Goal: Task Accomplishment & Management: Use online tool/utility

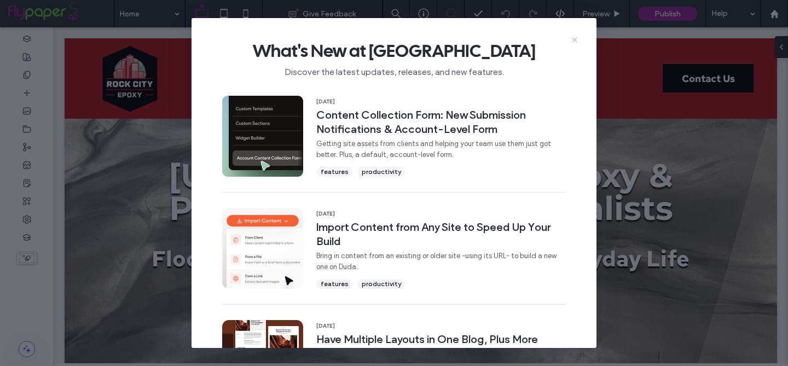
click at [573, 38] on use at bounding box center [574, 40] width 5 height 5
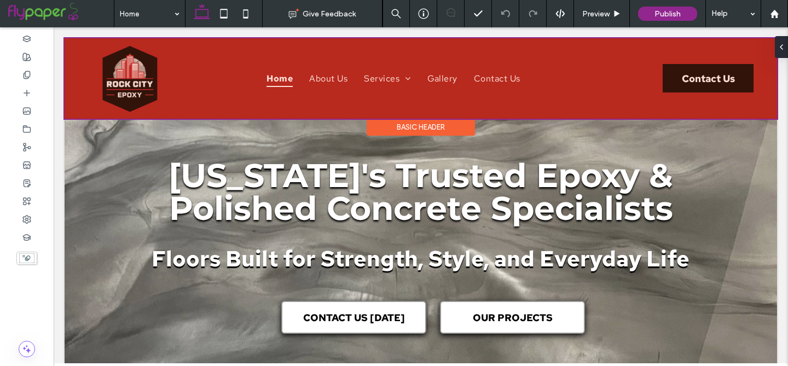
click at [385, 82] on div at bounding box center [421, 78] width 713 height 80
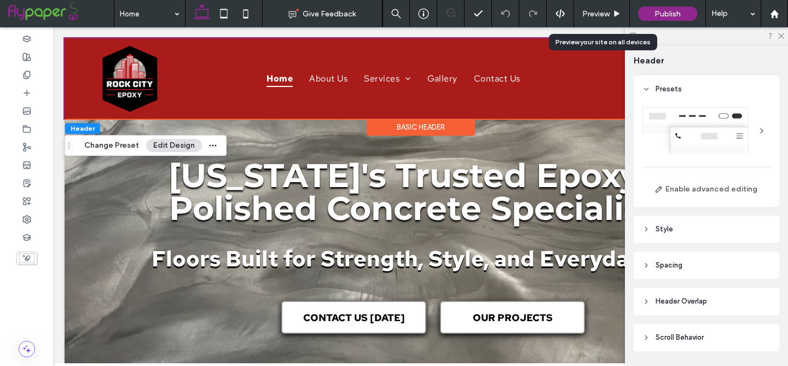
click at [591, 15] on span "Preview" at bounding box center [595, 13] width 27 height 9
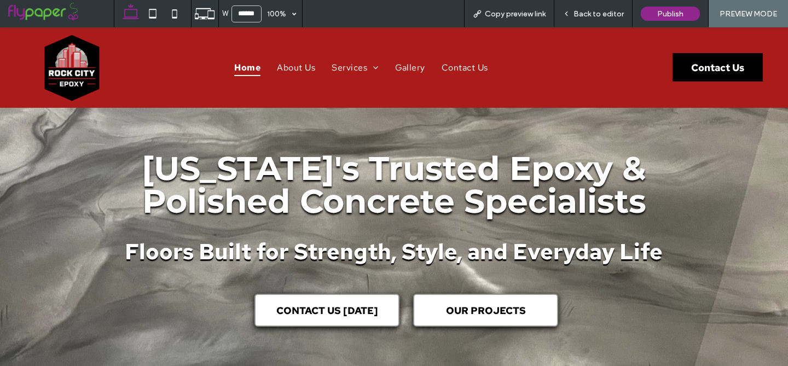
click at [596, 15] on span "Back to editor" at bounding box center [599, 13] width 50 height 9
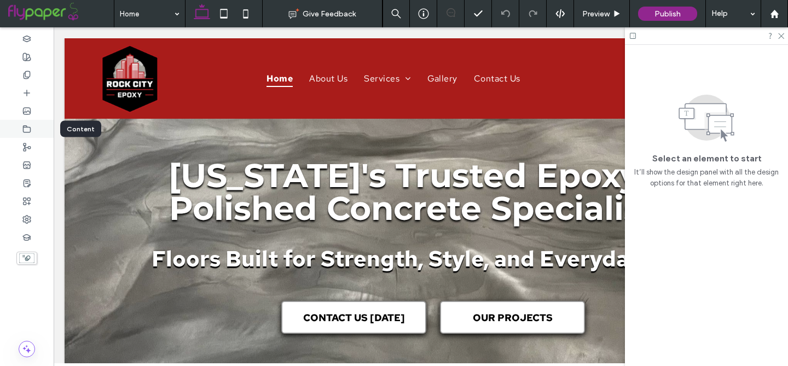
click at [30, 130] on icon at bounding box center [26, 129] width 9 height 9
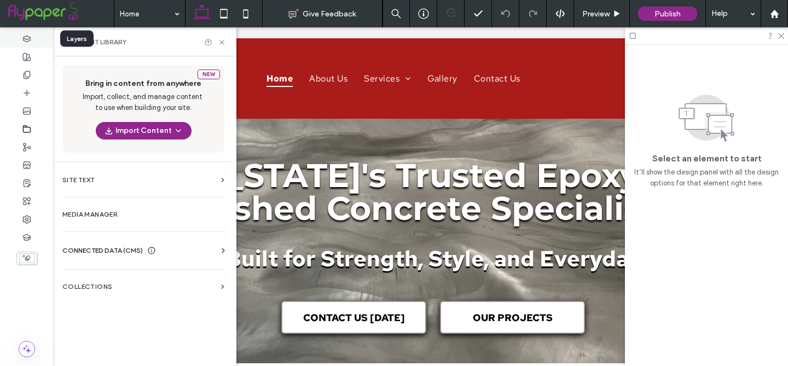
click at [25, 38] on use at bounding box center [26, 39] width 7 height 6
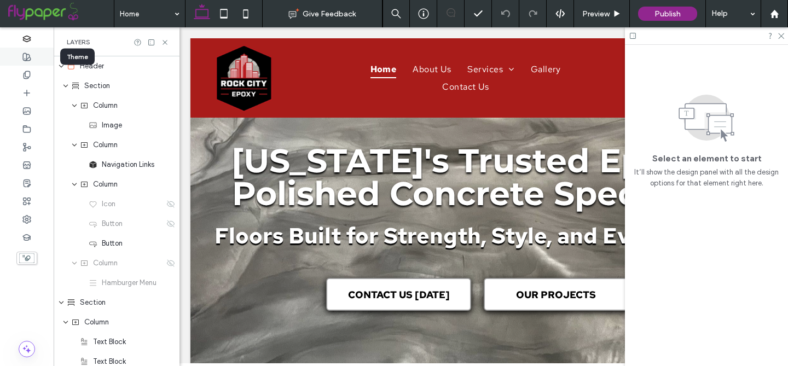
click at [23, 56] on use at bounding box center [27, 57] width 8 height 8
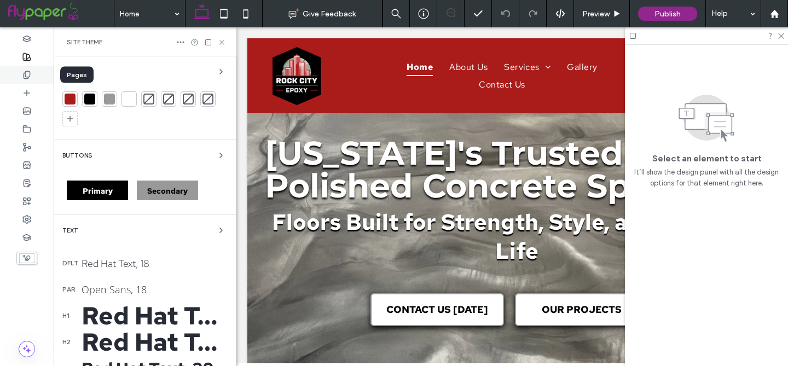
click at [28, 78] on use at bounding box center [27, 74] width 6 height 7
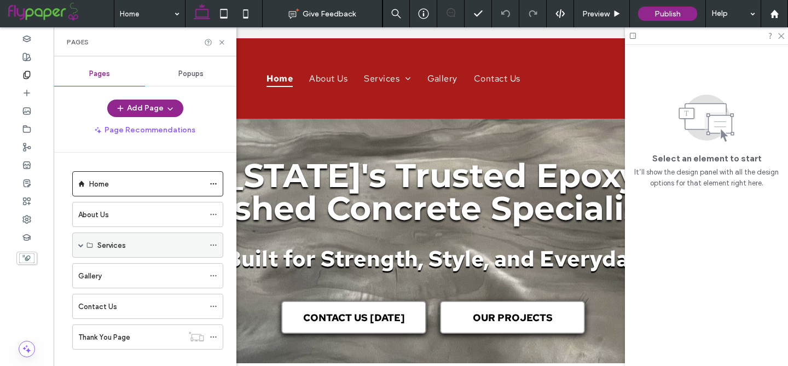
click at [212, 244] on icon at bounding box center [214, 245] width 8 height 8
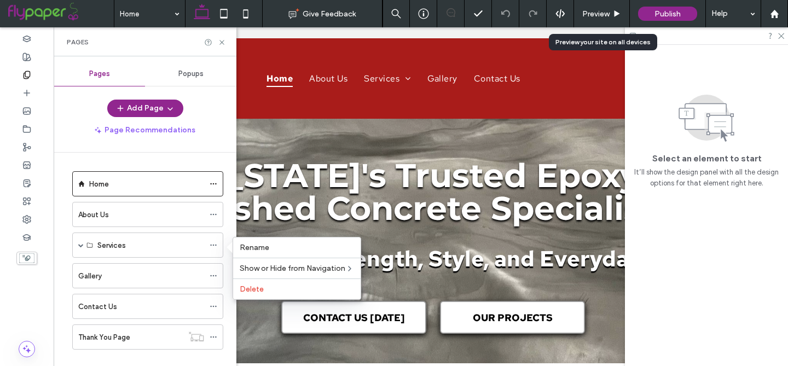
click at [609, 9] on span "Preview" at bounding box center [595, 13] width 27 height 9
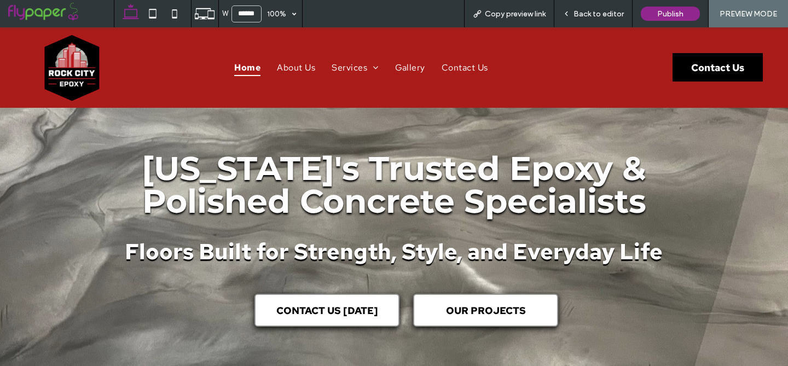
click at [598, 11] on span "Back to editor" at bounding box center [599, 13] width 50 height 9
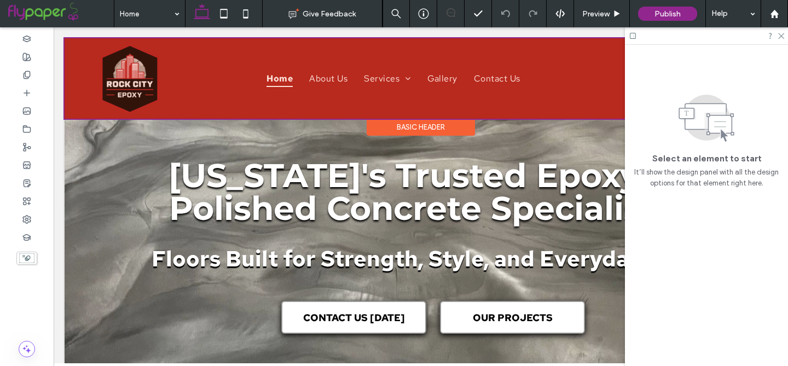
click at [383, 80] on div at bounding box center [421, 78] width 713 height 80
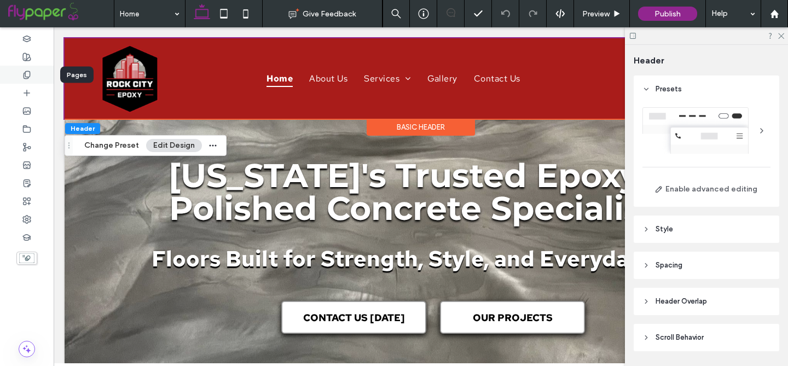
click at [23, 74] on icon at bounding box center [26, 75] width 9 height 9
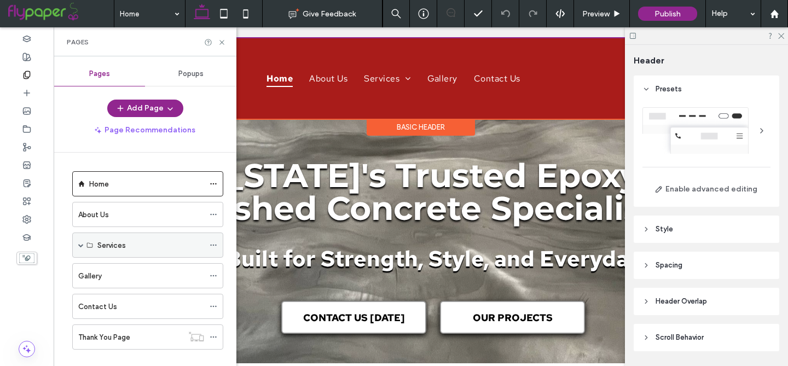
click at [117, 246] on label "Services" at bounding box center [111, 245] width 28 height 19
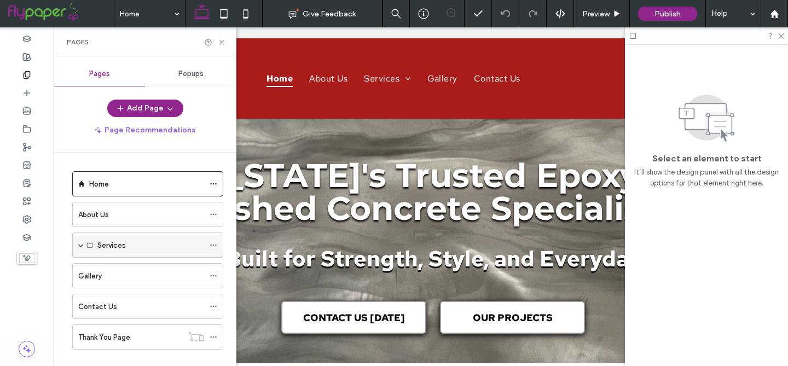
click at [83, 244] on span at bounding box center [80, 244] width 5 height 5
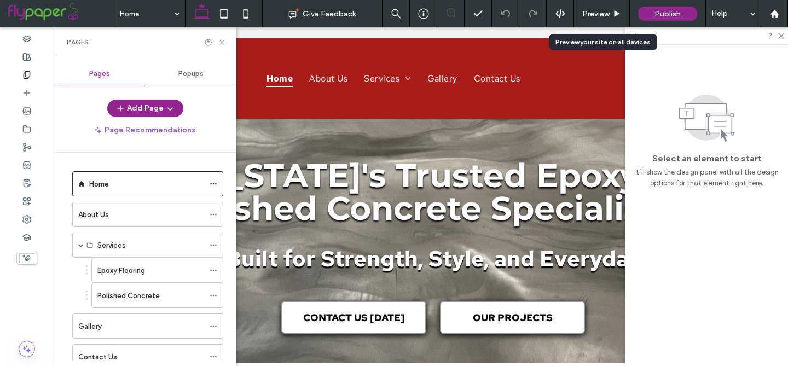
click at [602, 9] on span "Preview" at bounding box center [595, 13] width 27 height 9
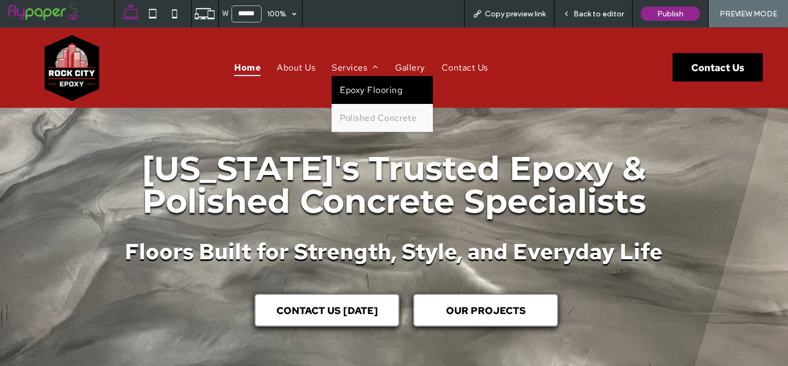
click at [350, 87] on span "Epoxy Flooring" at bounding box center [371, 89] width 62 height 11
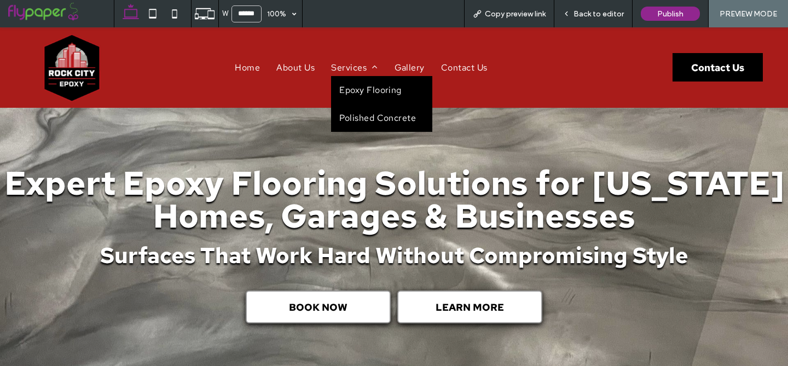
click at [357, 114] on span "Polished Concrete" at bounding box center [377, 117] width 77 height 11
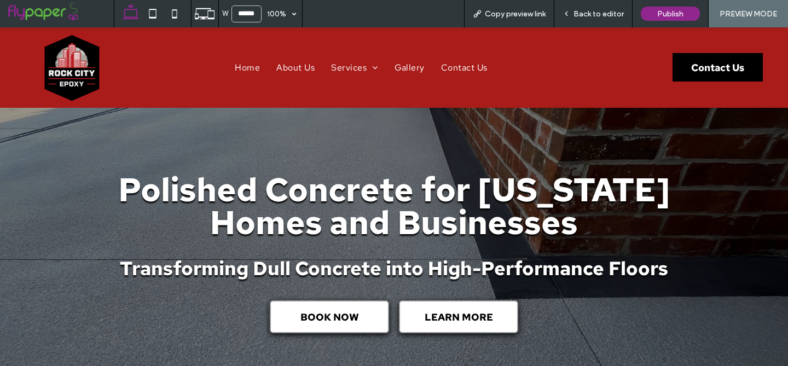
click at [576, 14] on span "Back to editor" at bounding box center [599, 13] width 50 height 9
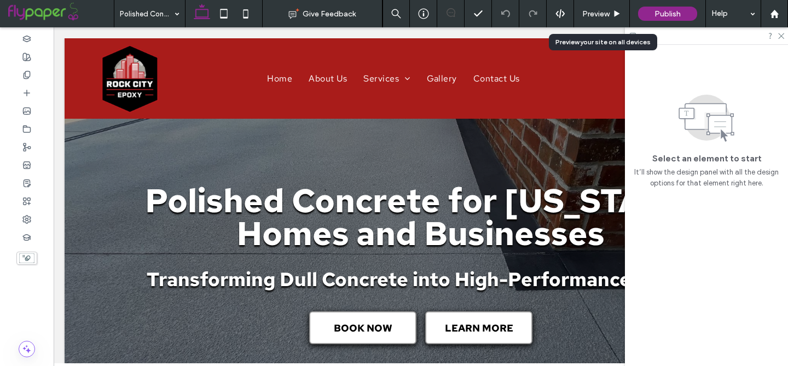
click at [609, 8] on div "Preview" at bounding box center [602, 13] width 56 height 27
click at [605, 15] on span "Preview" at bounding box center [595, 13] width 27 height 9
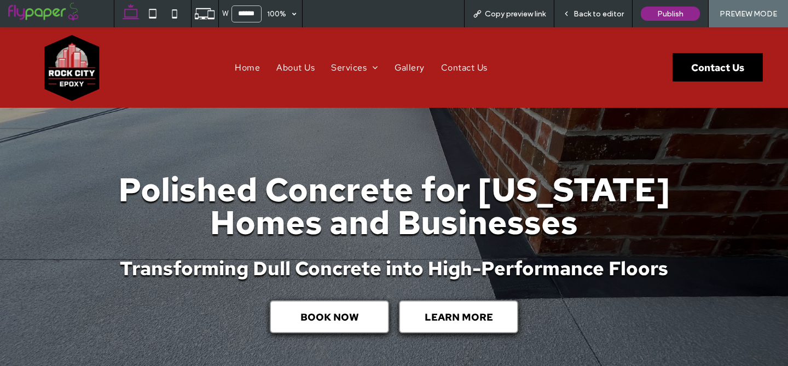
click at [605, 17] on span "Back to editor" at bounding box center [599, 13] width 50 height 9
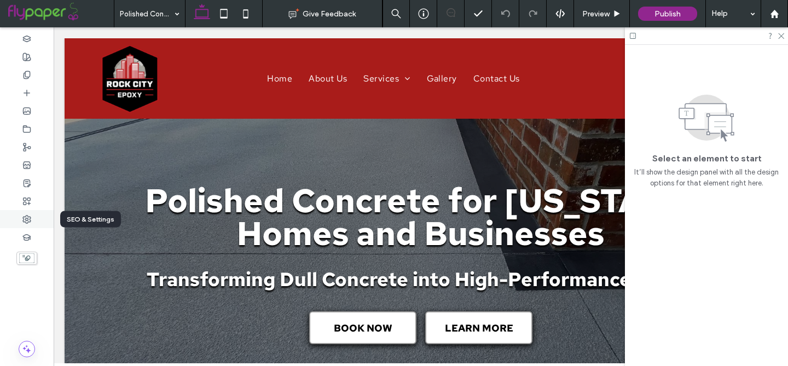
click at [26, 220] on icon at bounding box center [26, 219] width 9 height 9
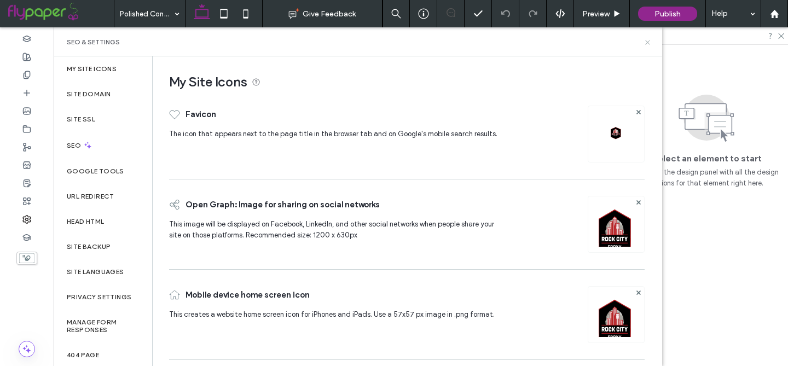
click at [646, 44] on icon at bounding box center [648, 42] width 8 height 8
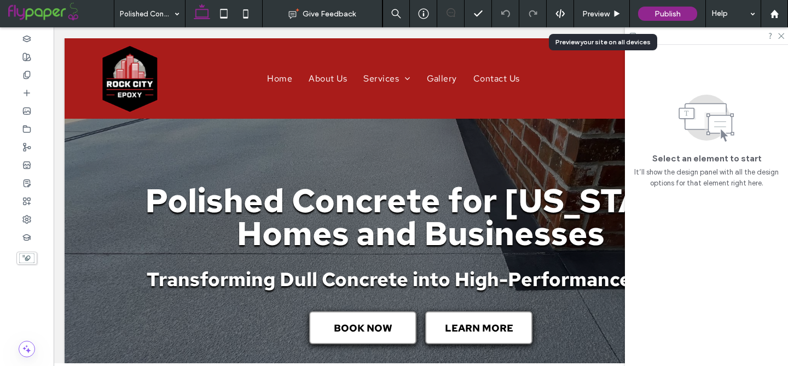
click at [604, 14] on span "Preview" at bounding box center [595, 13] width 27 height 9
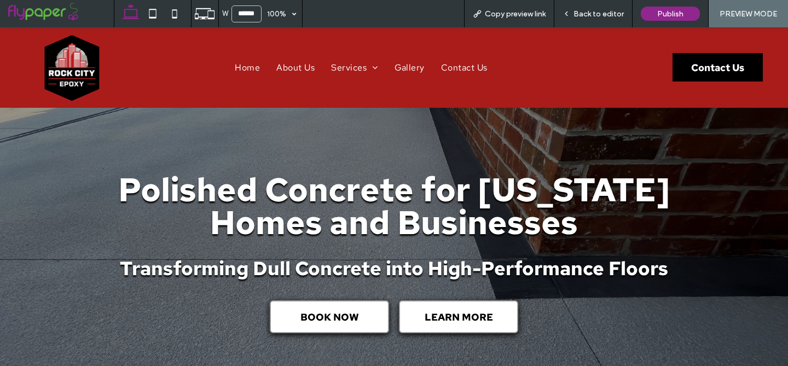
click at [604, 12] on span "Back to editor" at bounding box center [599, 13] width 50 height 9
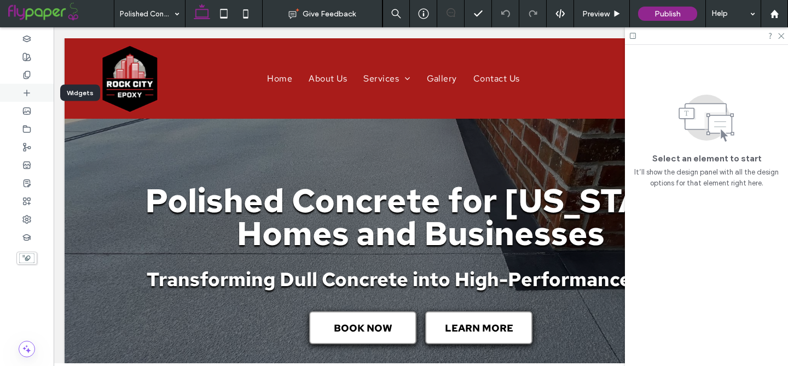
click at [31, 90] on div at bounding box center [27, 93] width 54 height 18
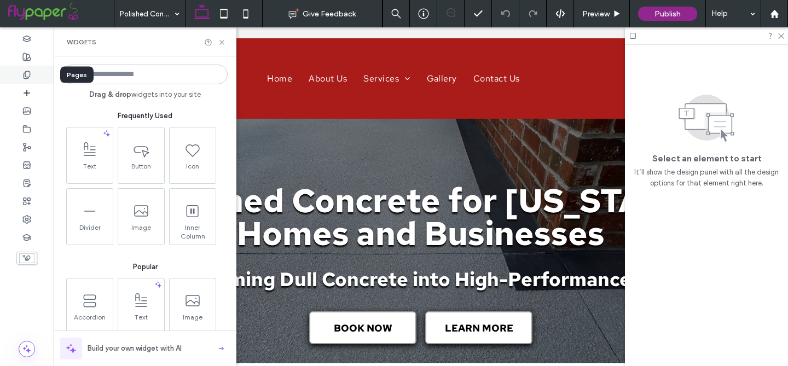
click at [26, 78] on icon at bounding box center [26, 75] width 9 height 9
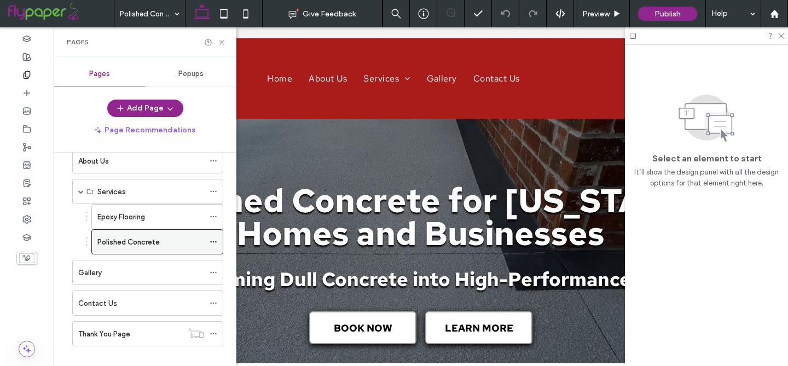
scroll to position [55, 0]
click at [215, 239] on icon at bounding box center [214, 240] width 8 height 8
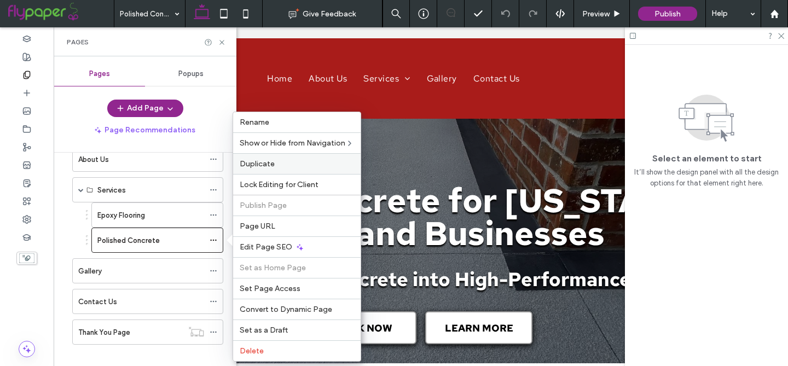
click at [267, 164] on span "Duplicate" at bounding box center [257, 163] width 35 height 9
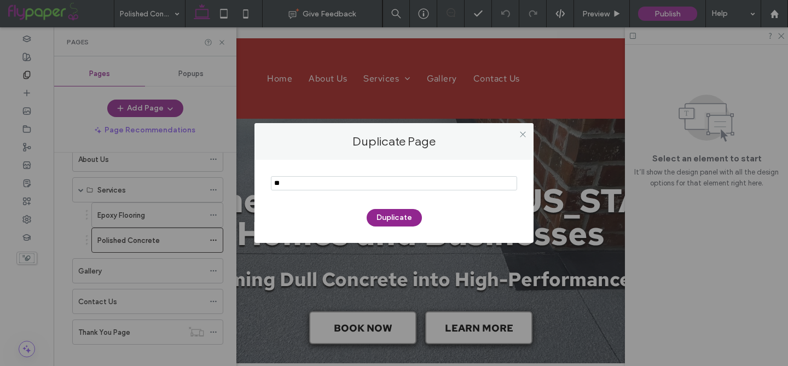
type input "*"
type input "********"
click at [382, 215] on button "Duplicate" at bounding box center [394, 218] width 55 height 18
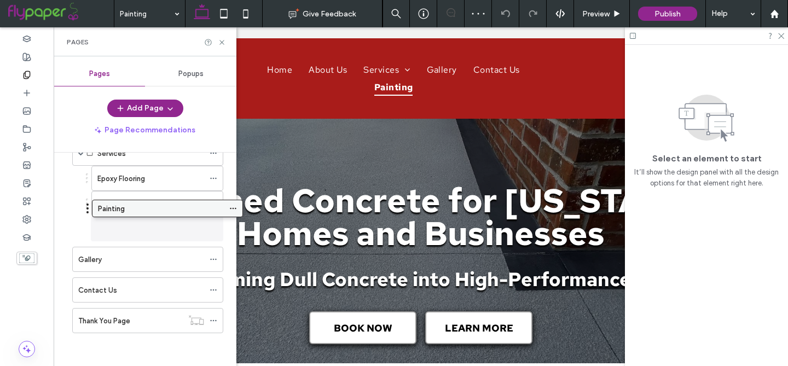
scroll to position [92, 0]
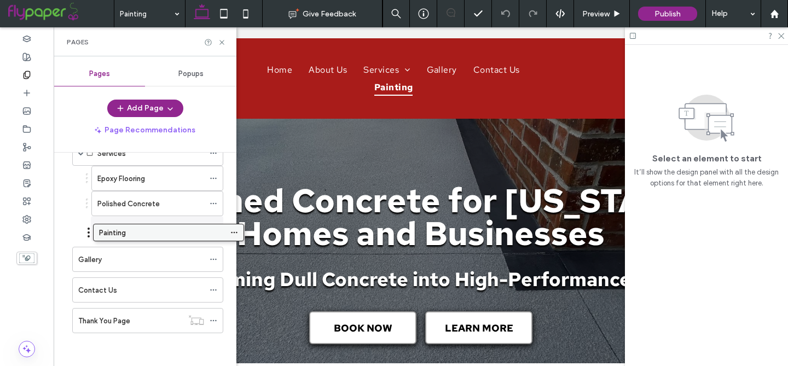
drag, startPoint x: 123, startPoint y: 324, endPoint x: 143, endPoint y: 239, distance: 87.4
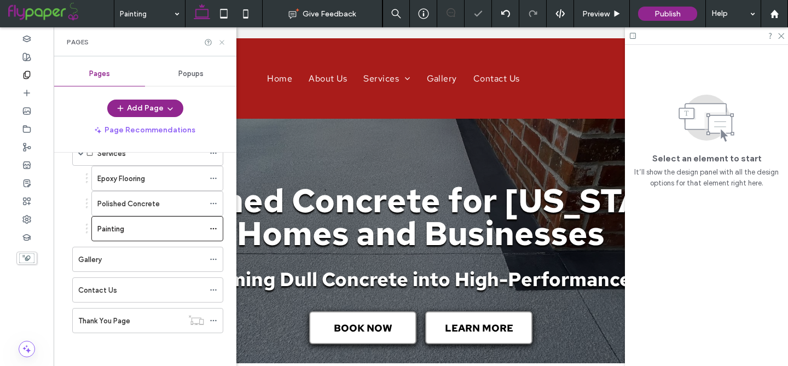
click at [221, 41] on use at bounding box center [222, 42] width 4 height 4
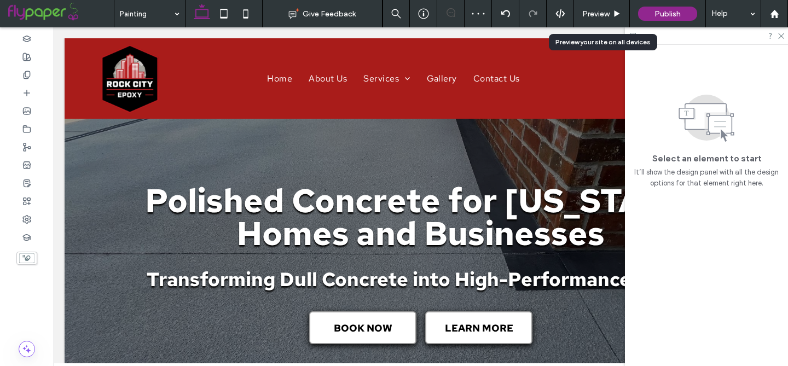
click at [607, 10] on span "Preview" at bounding box center [595, 13] width 27 height 9
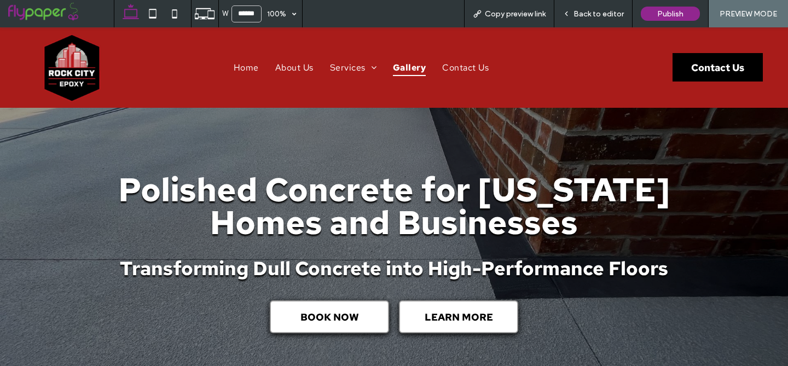
click at [408, 71] on span "Gallery" at bounding box center [409, 67] width 33 height 17
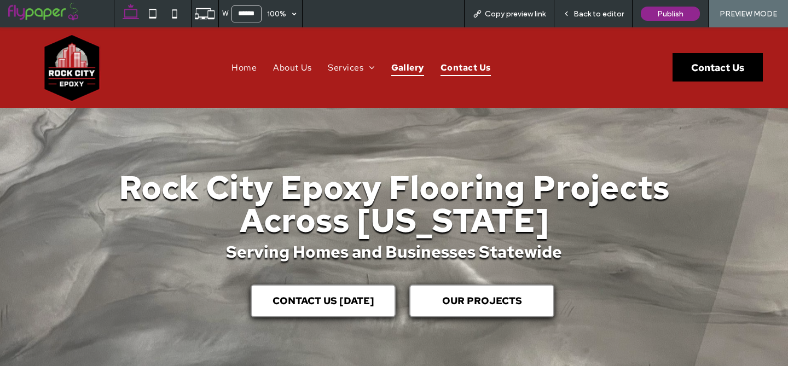
click at [452, 67] on span "Contact Us" at bounding box center [466, 67] width 50 height 17
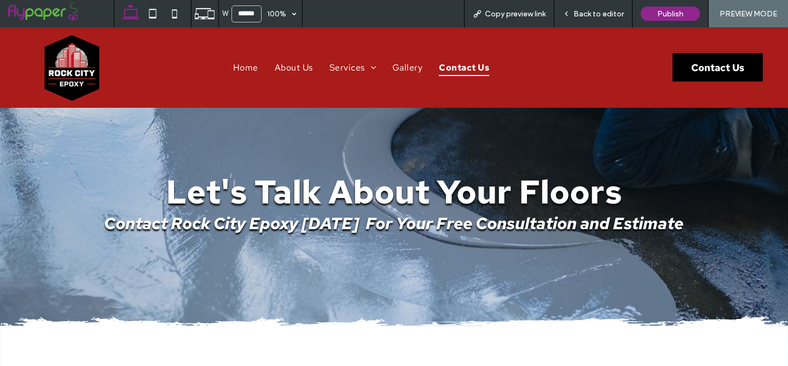
click at [606, 15] on span "Back to editor" at bounding box center [599, 13] width 50 height 9
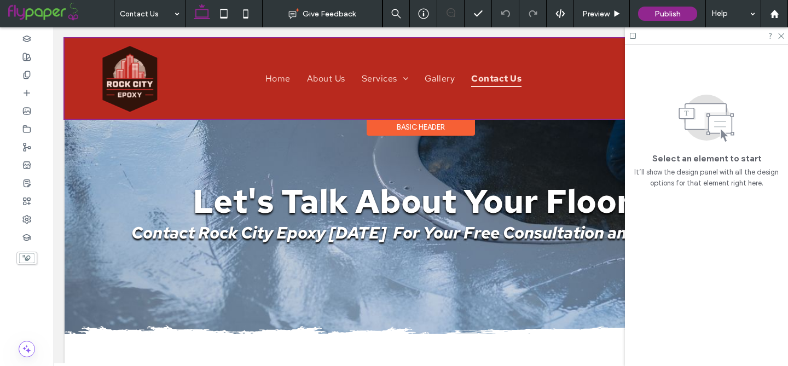
click at [276, 79] on div at bounding box center [421, 78] width 713 height 80
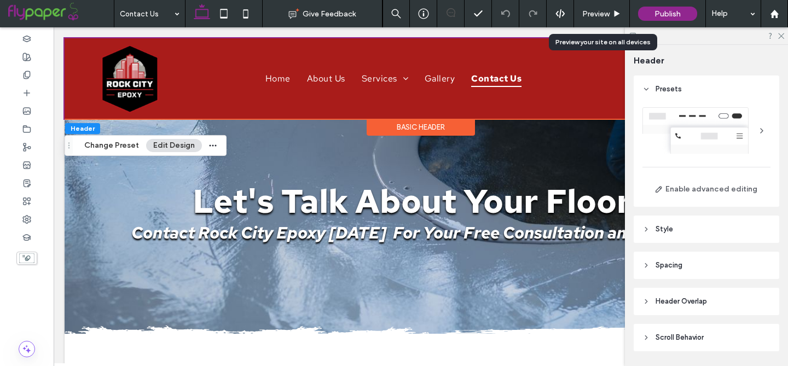
click at [609, 13] on span "Preview" at bounding box center [595, 13] width 27 height 9
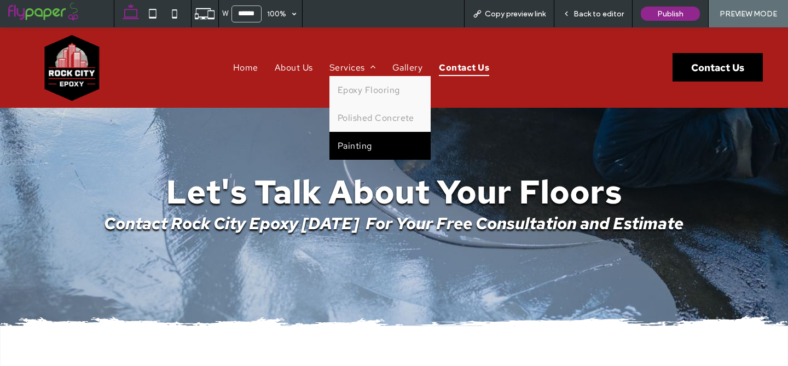
click at [347, 147] on span "Painting" at bounding box center [355, 145] width 34 height 11
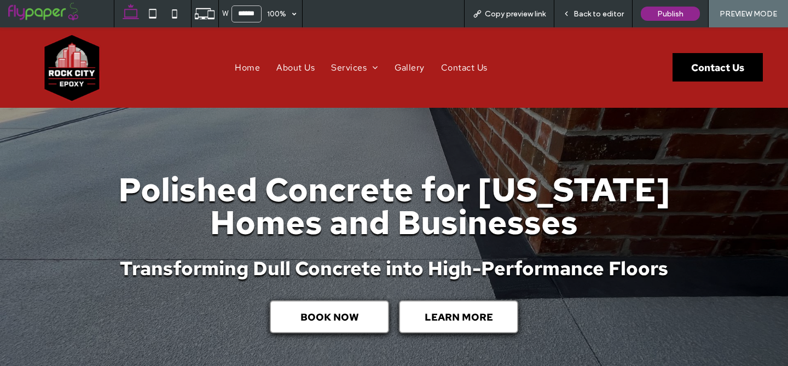
click at [589, 14] on span "Back to editor" at bounding box center [599, 13] width 50 height 9
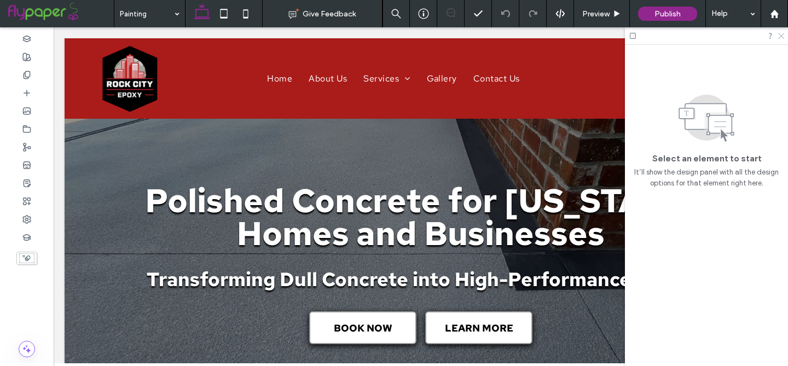
click at [780, 36] on icon at bounding box center [780, 35] width 7 height 7
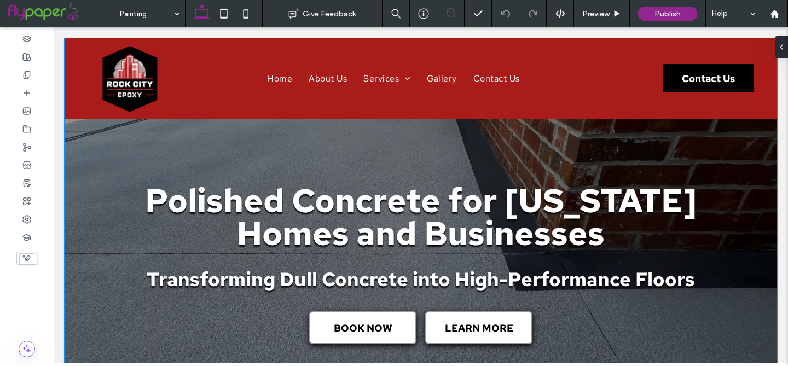
click at [429, 224] on span "Polished Concrete for [US_STATE] Homes and Businesses" at bounding box center [421, 217] width 552 height 76
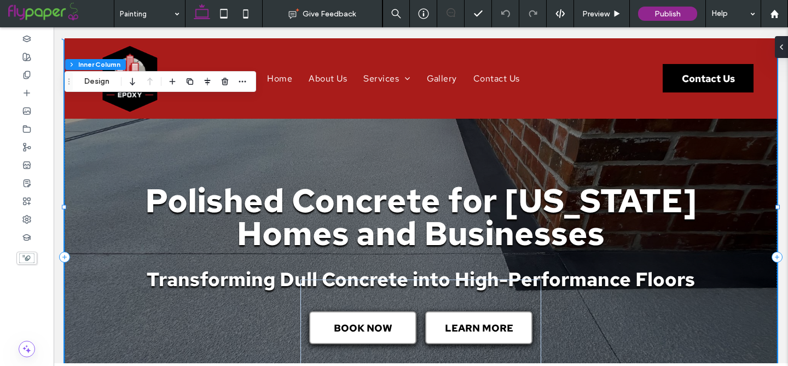
click at [425, 224] on span "Polished Concrete for [US_STATE] Homes and Businesses" at bounding box center [421, 217] width 552 height 76
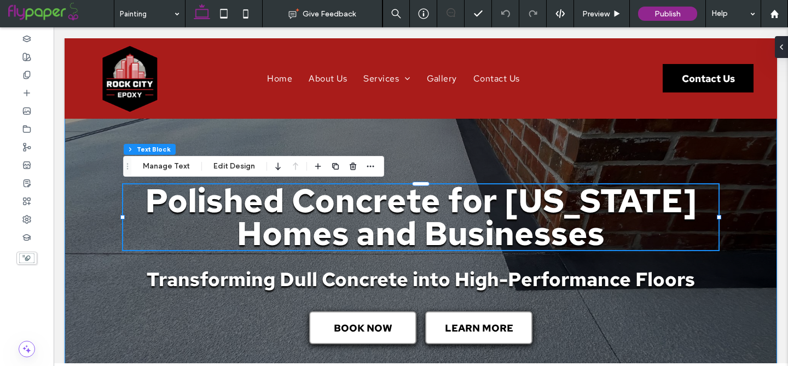
click at [425, 224] on span "Polished Concrete for [US_STATE] Homes and Businesses" at bounding box center [421, 217] width 552 height 76
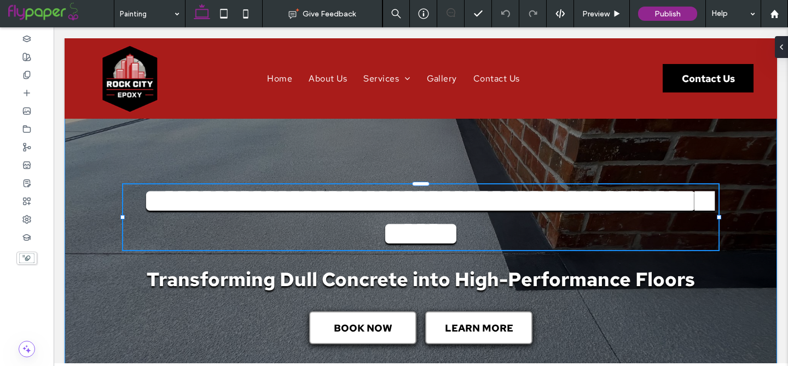
type input "**********"
type input "**"
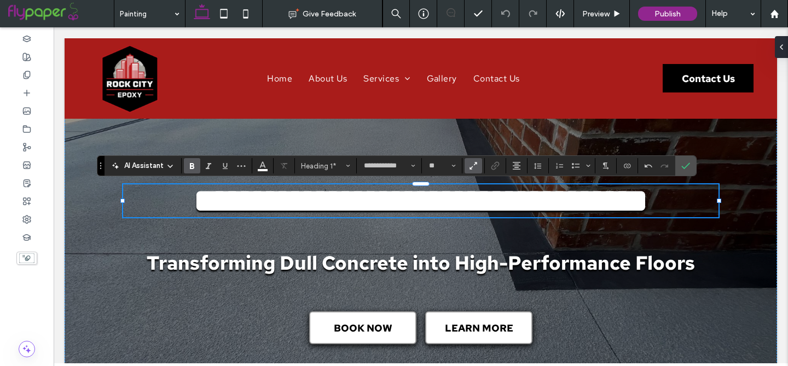
scroll to position [5, 0]
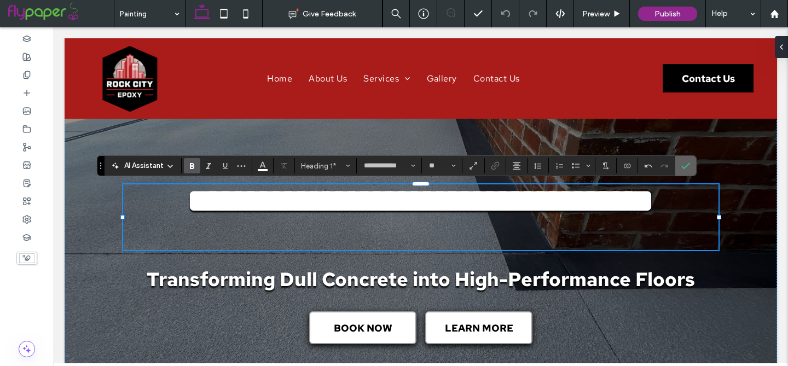
click at [690, 165] on icon "Confirm" at bounding box center [686, 165] width 9 height 9
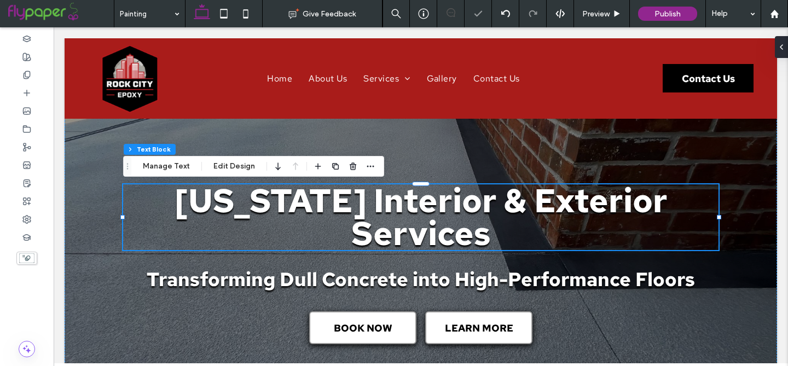
click at [409, 232] on span "[US_STATE] Interior & Exterior Services" at bounding box center [421, 217] width 493 height 76
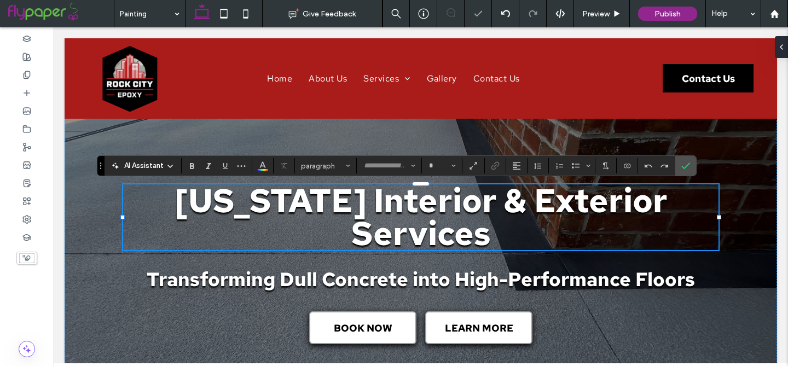
type input "**********"
type input "**"
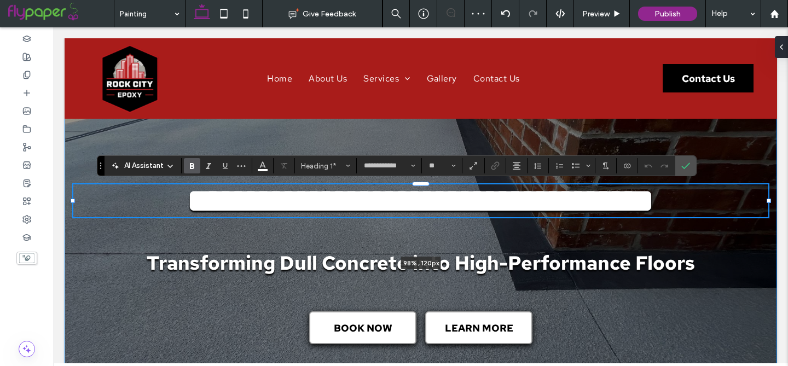
drag, startPoint x: 120, startPoint y: 218, endPoint x: 70, endPoint y: 214, distance: 51.1
click at [70, 214] on div "**********" at bounding box center [421, 257] width 713 height 438
type input "**"
type input "****"
click at [680, 167] on label "Confirm" at bounding box center [686, 166] width 16 height 20
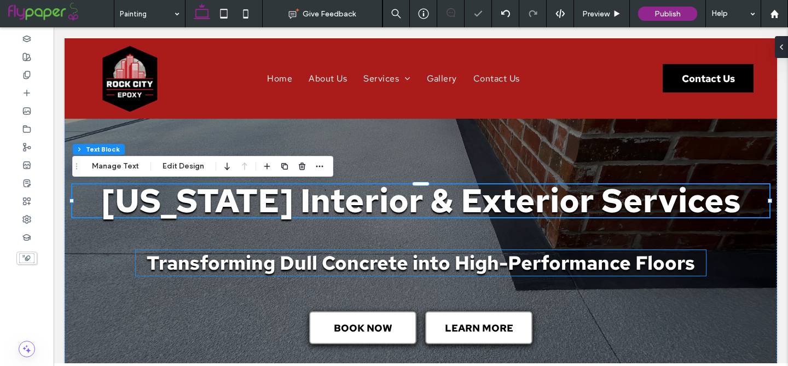
click at [428, 264] on span "Transforming Dull Concrete into High-Performance Floors" at bounding box center [421, 263] width 548 height 26
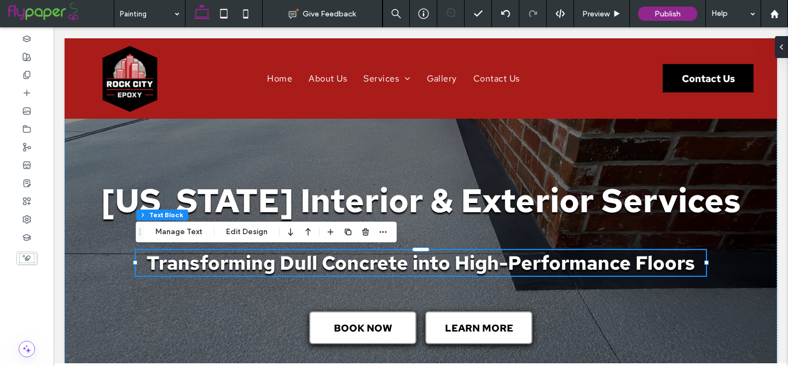
click at [325, 268] on span "Transforming Dull Concrete into High-Performance Floors" at bounding box center [421, 263] width 548 height 26
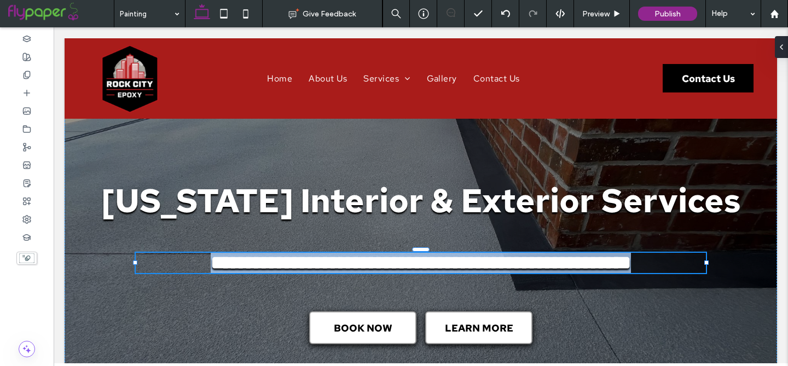
type input "**********"
type input "**"
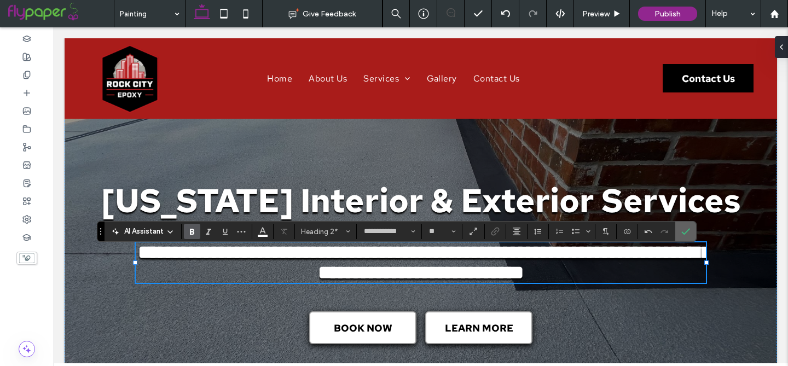
click at [690, 233] on label "Confirm" at bounding box center [686, 232] width 16 height 20
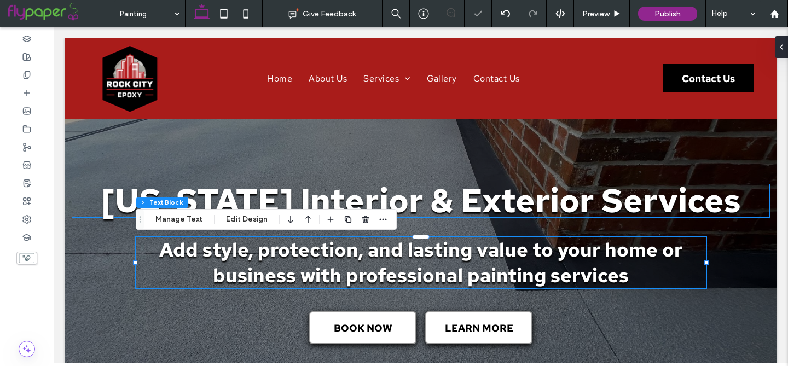
click at [438, 205] on span "[US_STATE] Interior & Exterior Services" at bounding box center [421, 200] width 640 height 43
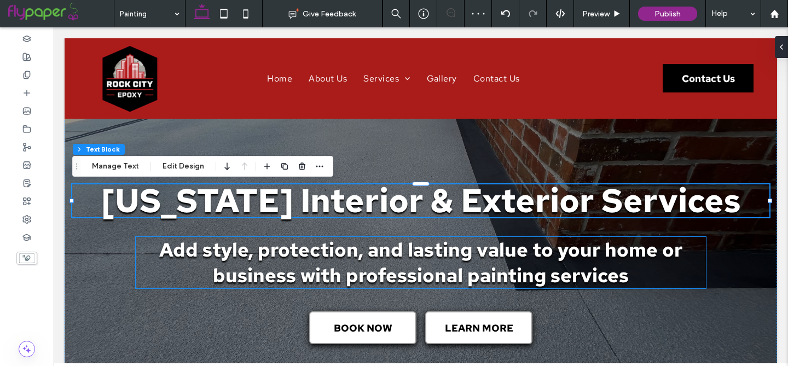
click at [407, 268] on span "Add style, protection, and lasting value to your home or business with professi…" at bounding box center [420, 262] width 523 height 51
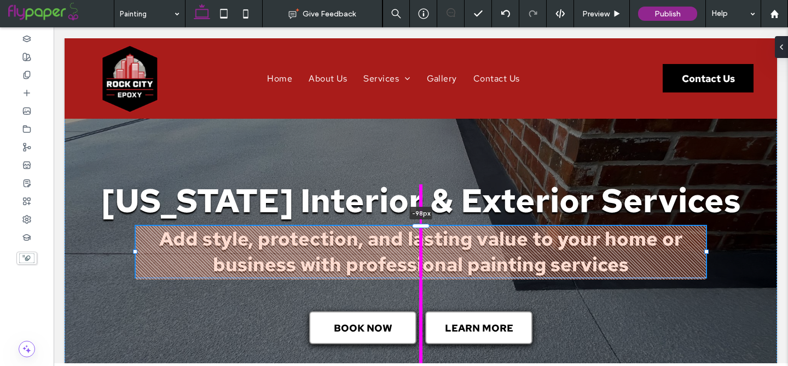
drag, startPoint x: 422, startPoint y: 238, endPoint x: 422, endPoint y: 212, distance: 25.7
click at [422, 212] on div "[US_STATE] Interior & Exterior Services Add style, protection, and lasting valu…" at bounding box center [421, 257] width 713 height 438
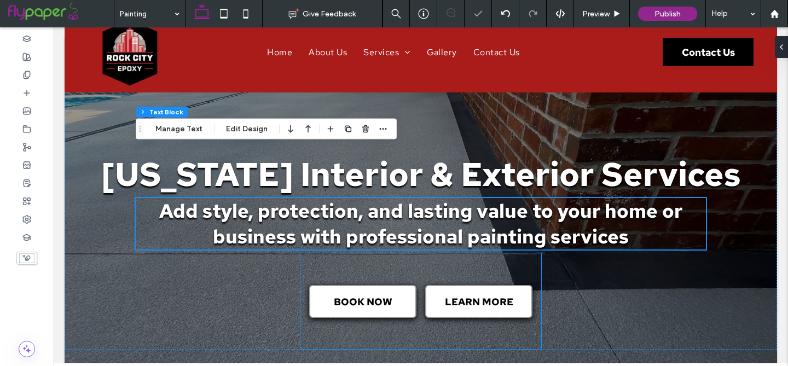
scroll to position [0, 0]
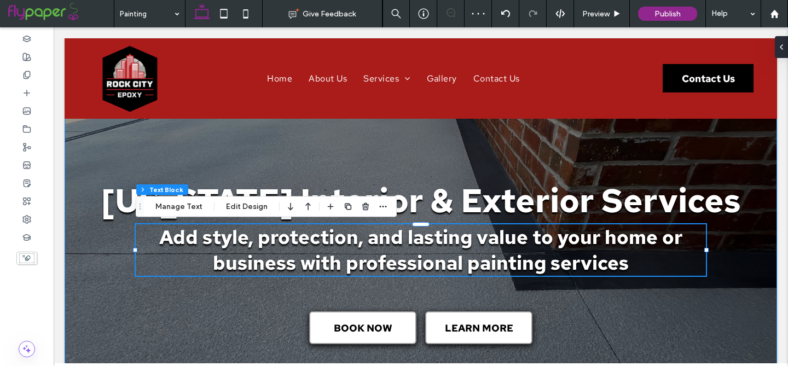
click at [405, 148] on div "[US_STATE] Interior & Exterior Services Add style, protection, and lasting valu…" at bounding box center [421, 207] width 713 height 338
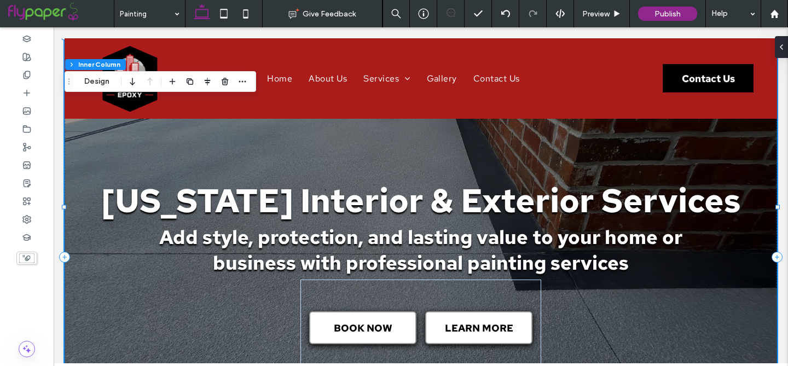
click at [145, 168] on div "[US_STATE] Interior & Exterior Services Add style, protection, and lasting valu…" at bounding box center [421, 207] width 713 height 338
click at [137, 140] on div "[US_STATE] Interior & Exterior Services Add style, protection, and lasting valu…" at bounding box center [421, 207] width 713 height 338
click at [94, 80] on button "Design" at bounding box center [96, 81] width 39 height 13
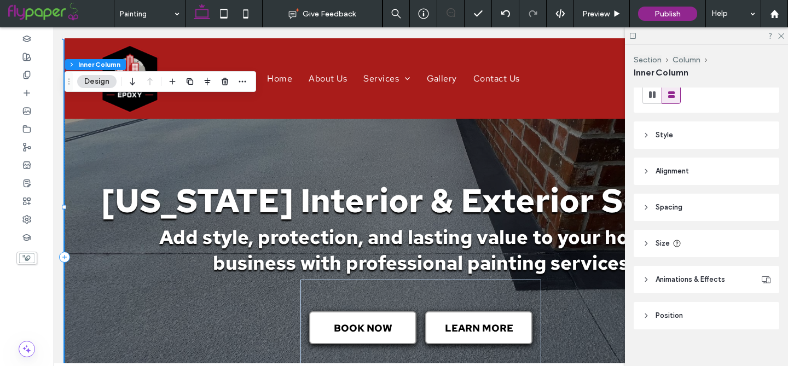
scroll to position [161, 0]
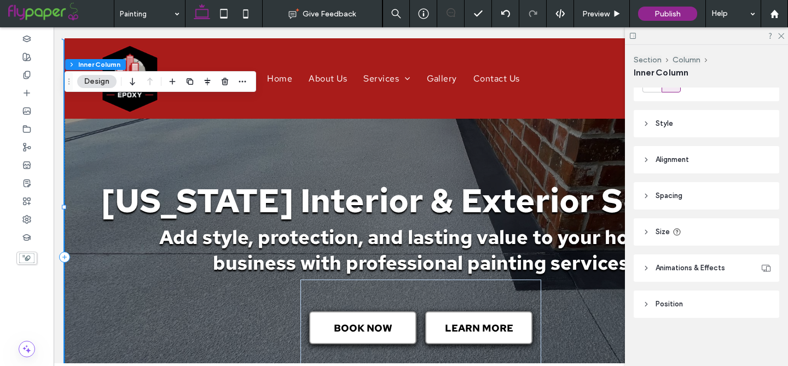
click at [681, 126] on header "Style" at bounding box center [707, 123] width 146 height 27
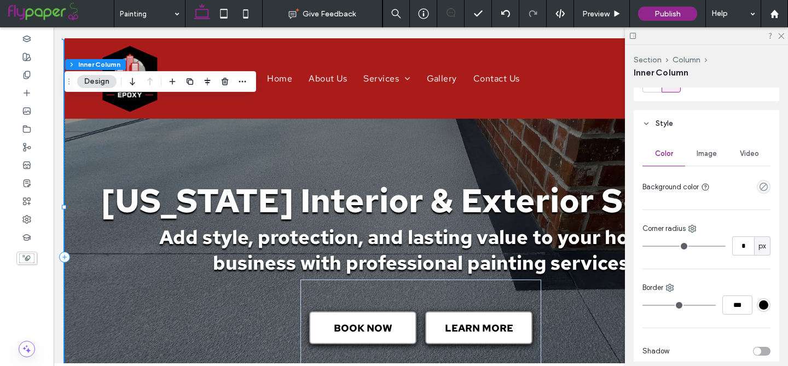
click at [704, 165] on div "Image" at bounding box center [706, 154] width 43 height 24
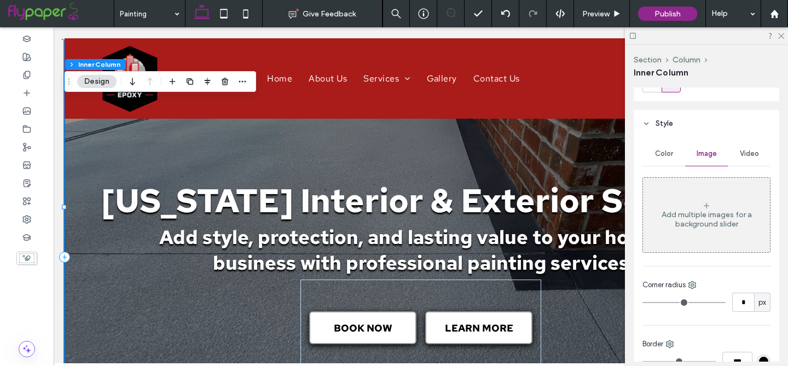
click at [702, 211] on div "Add multiple images for a background slider" at bounding box center [706, 219] width 127 height 19
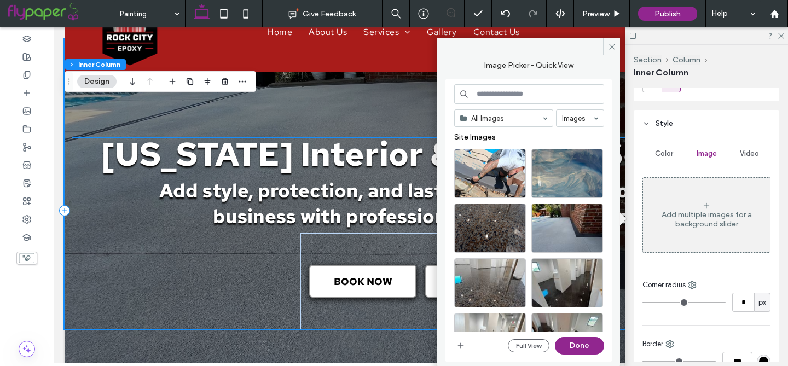
scroll to position [47, 0]
click at [465, 347] on span "button" at bounding box center [460, 345] width 13 height 13
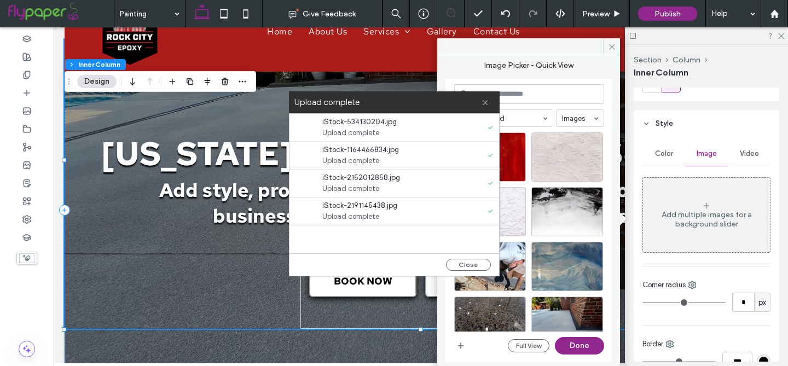
click at [303, 158] on div at bounding box center [304, 155] width 19 height 19
click at [570, 346] on button "Done" at bounding box center [579, 346] width 49 height 18
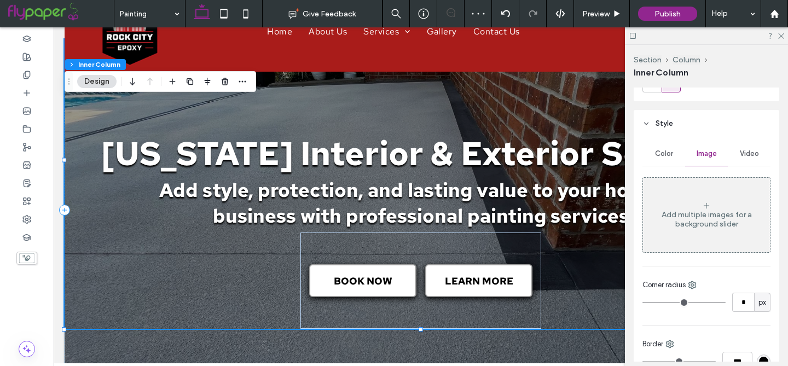
click at [684, 224] on div "Add multiple images for a background slider" at bounding box center [706, 219] width 127 height 19
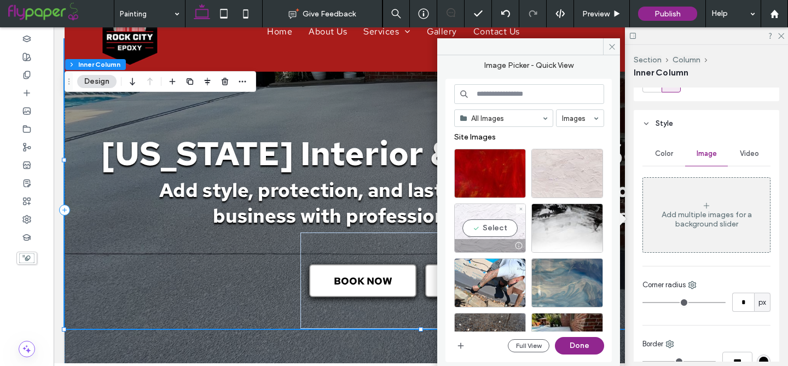
click at [499, 227] on div "Select" at bounding box center [490, 228] width 72 height 49
click at [574, 334] on div "All Images Images Site Images Full View Done" at bounding box center [529, 220] width 150 height 273
click at [571, 353] on button "Done" at bounding box center [579, 346] width 49 height 18
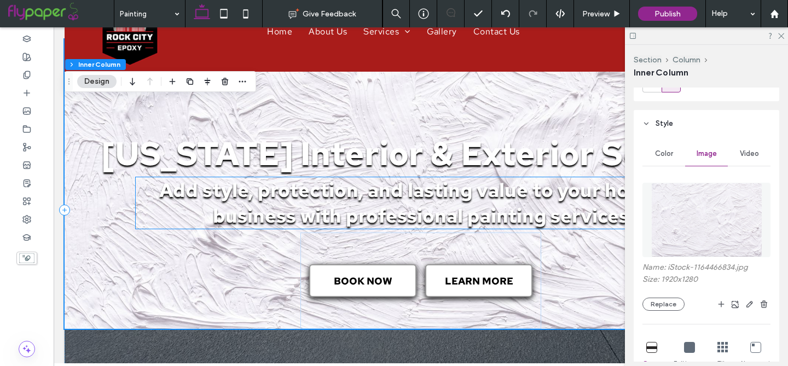
scroll to position [48, 0]
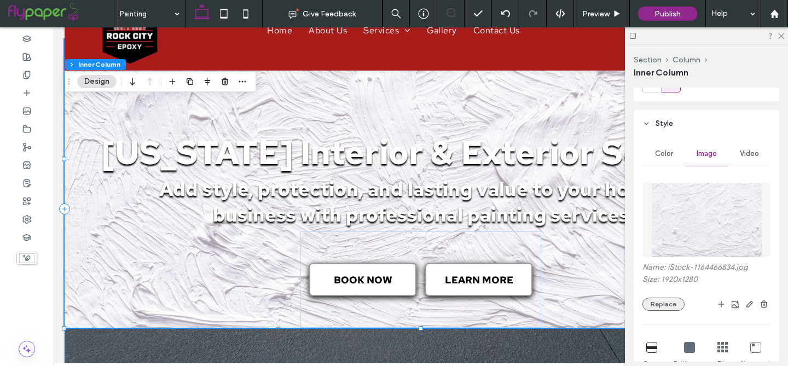
click at [672, 302] on button "Replace" at bounding box center [664, 304] width 42 height 13
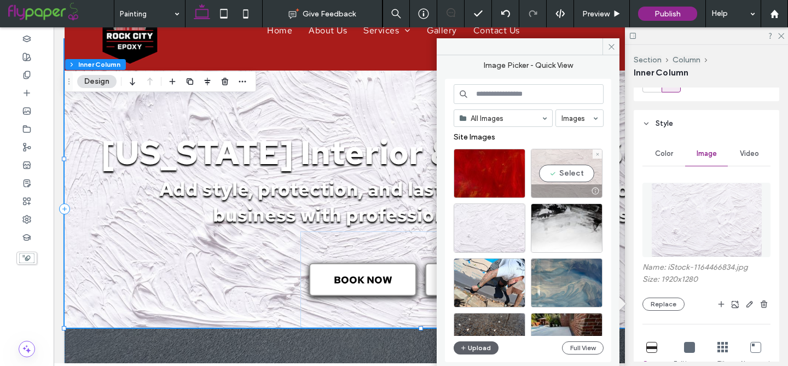
click at [577, 174] on div "Select" at bounding box center [567, 173] width 72 height 49
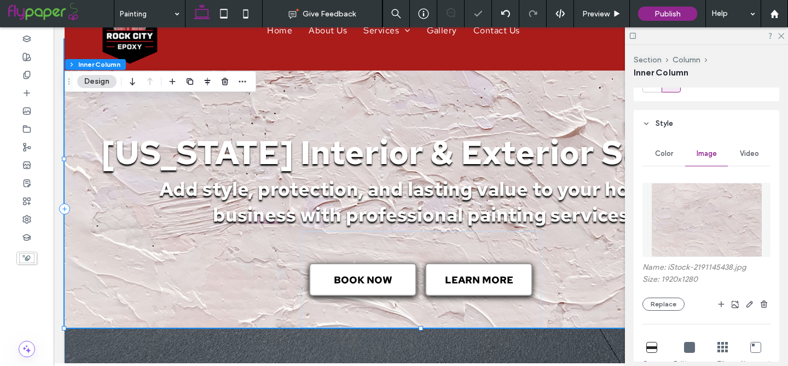
click at [658, 294] on div "Name: iStock-2191145438.jpg Size: 1920x1280 Replace" at bounding box center [707, 287] width 128 height 48
click at [657, 304] on button "Replace" at bounding box center [664, 304] width 42 height 13
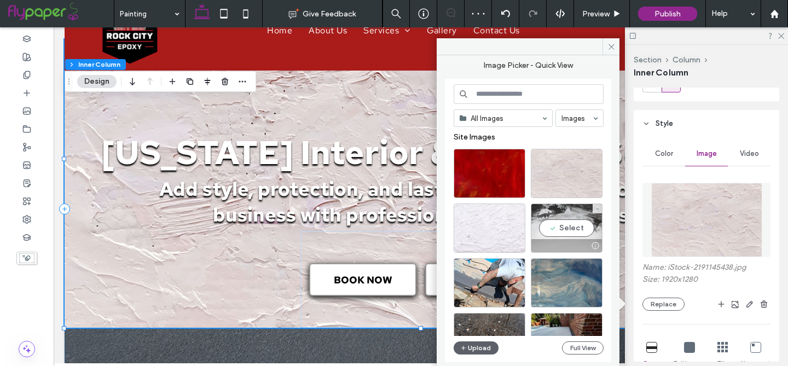
click at [570, 234] on div "Select" at bounding box center [567, 228] width 72 height 49
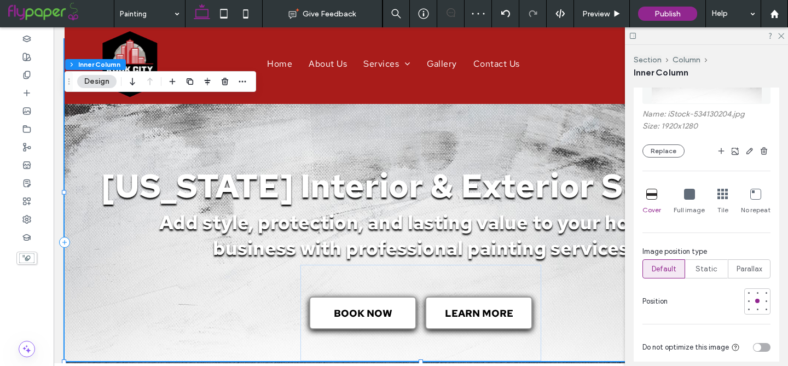
scroll to position [331, 0]
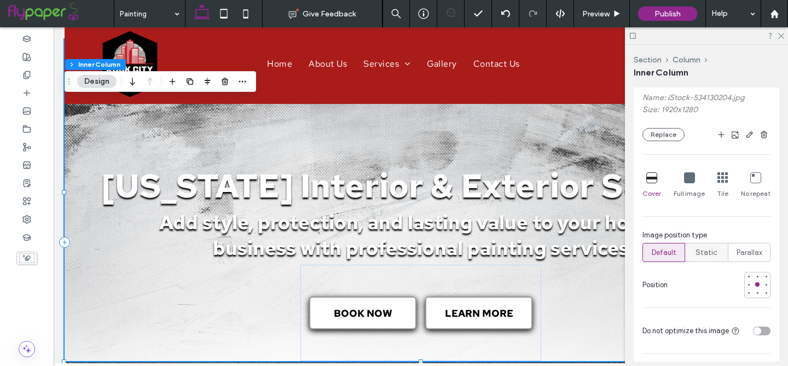
click at [702, 256] on span "Static" at bounding box center [707, 252] width 22 height 11
type input "**"
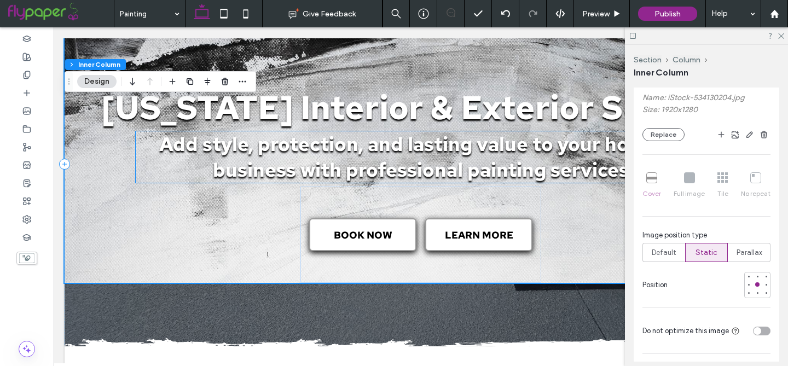
scroll to position [97, 0]
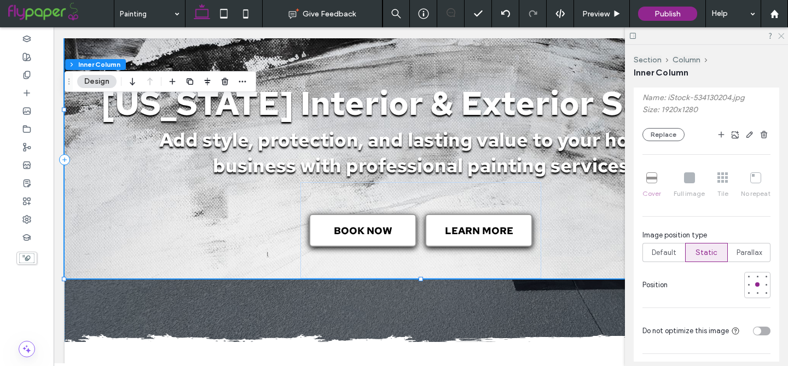
click at [779, 36] on icon at bounding box center [780, 35] width 7 height 7
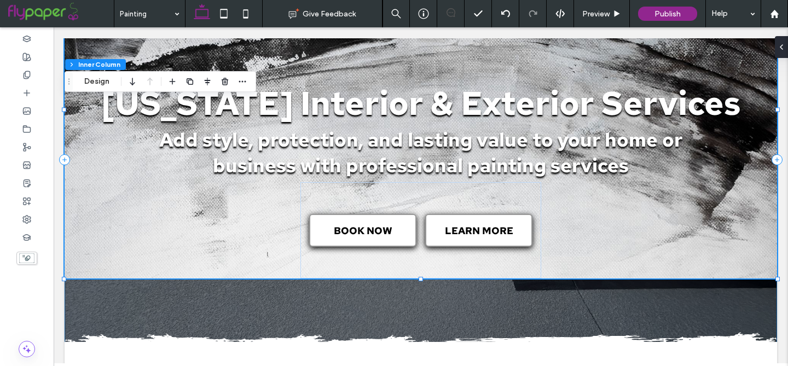
click at [465, 303] on div "[US_STATE] Interior & Exterior Services Add style, protection, and lasting valu…" at bounding box center [421, 160] width 713 height 438
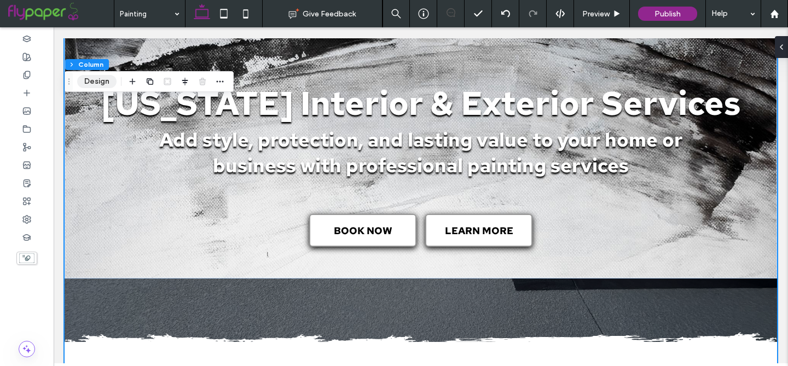
click at [102, 82] on button "Design" at bounding box center [96, 81] width 39 height 13
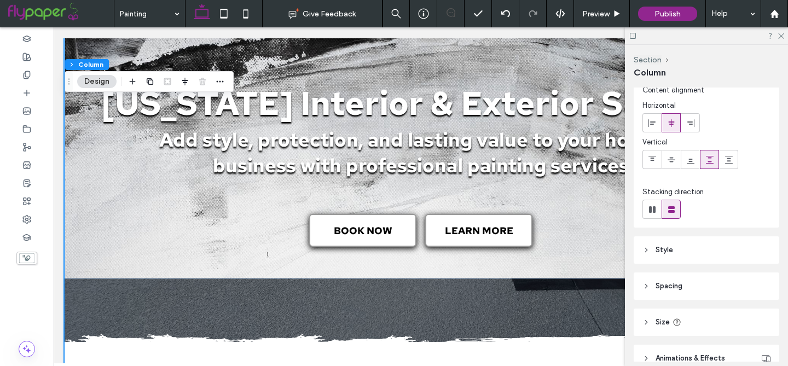
scroll to position [89, 0]
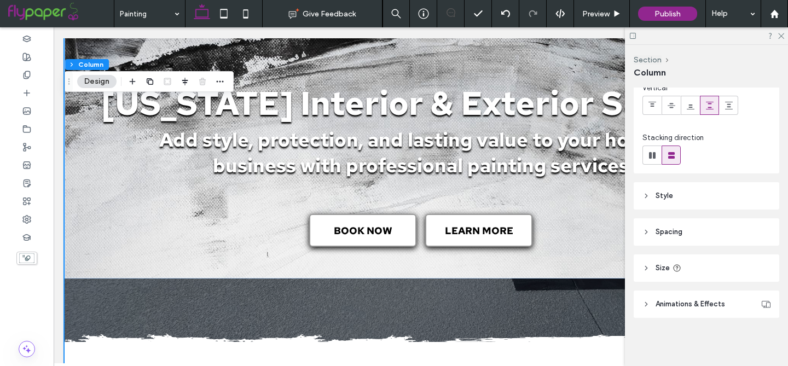
click at [680, 190] on header "Style" at bounding box center [707, 195] width 146 height 27
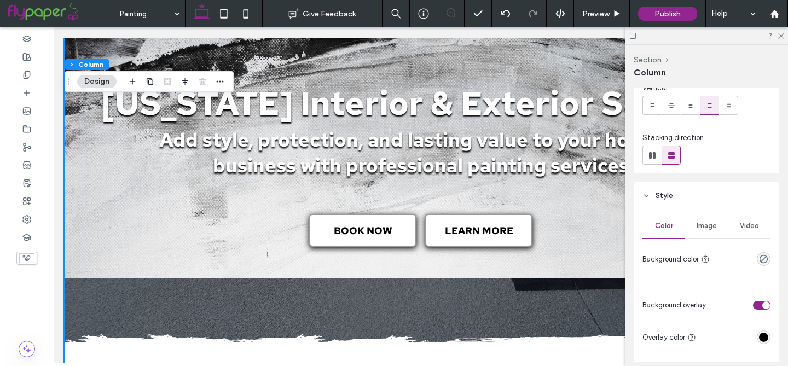
click at [714, 232] on div "Image" at bounding box center [706, 226] width 43 height 24
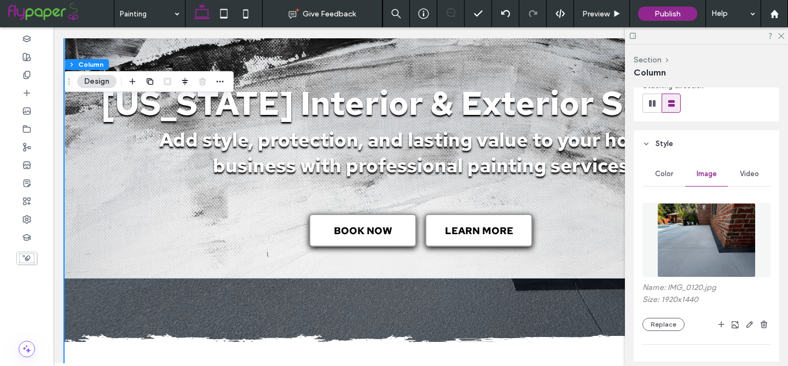
scroll to position [157, 0]
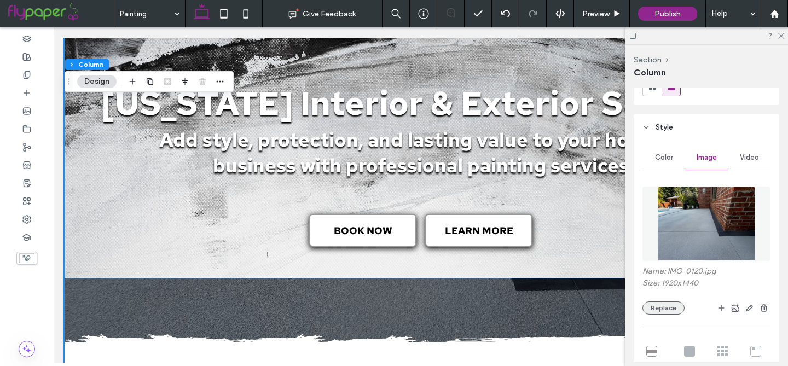
click at [663, 309] on button "Replace" at bounding box center [664, 308] width 42 height 13
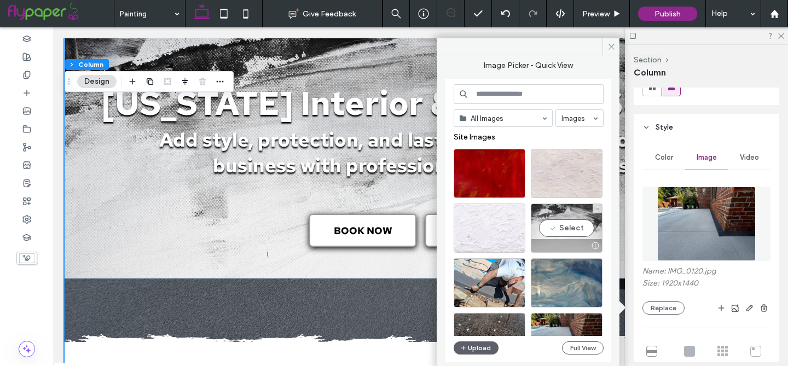
click at [564, 224] on div "Select" at bounding box center [567, 228] width 72 height 49
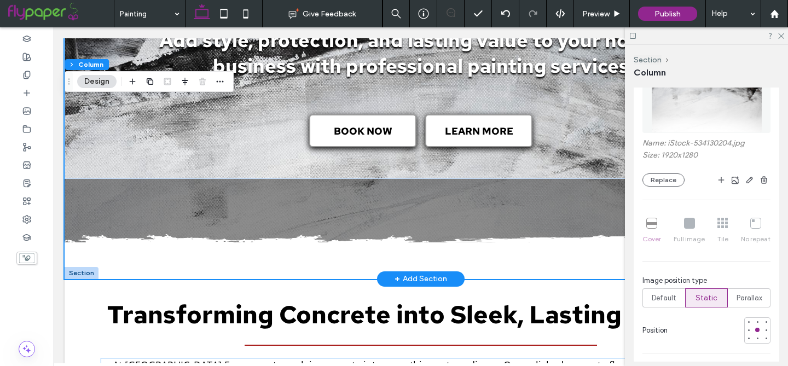
scroll to position [158, 0]
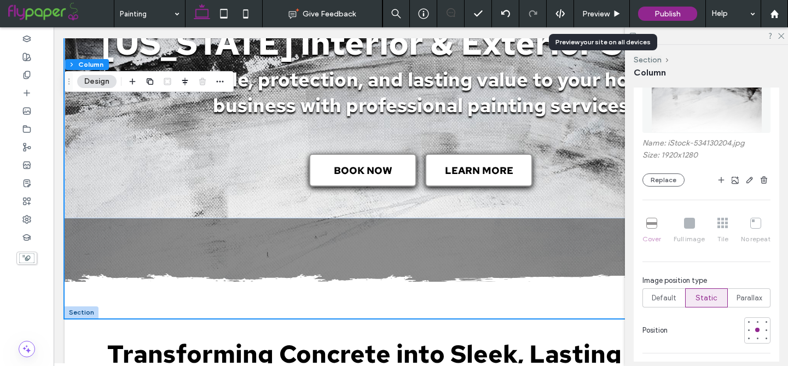
click at [604, 9] on span "Preview" at bounding box center [595, 13] width 27 height 9
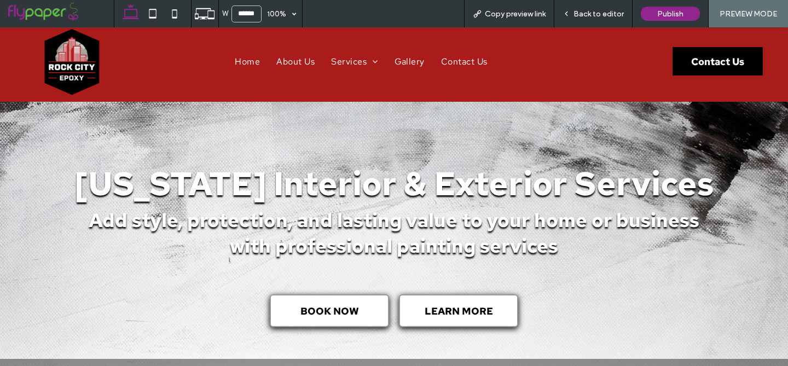
scroll to position [5, 0]
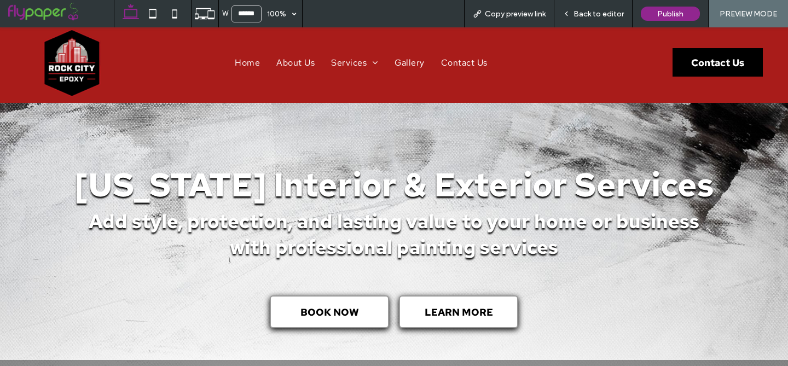
click at [465, 190] on span "[US_STATE] Interior & Exterior Services" at bounding box center [394, 184] width 640 height 43
click at [598, 13] on span "Back to editor" at bounding box center [599, 13] width 50 height 9
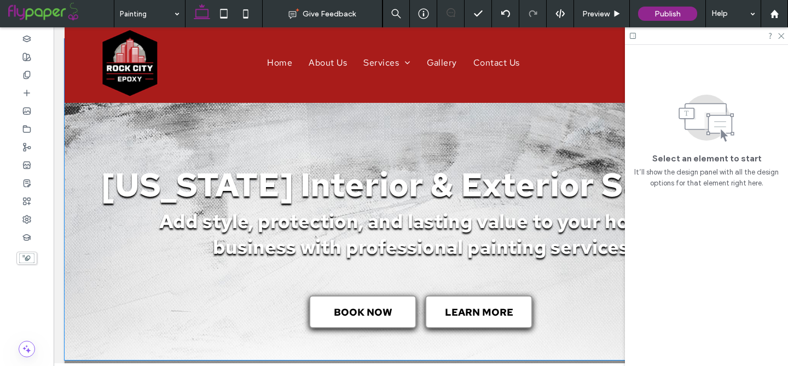
click at [433, 141] on div "[US_STATE] Interior & Exterior Services Add style, protection, and lasting valu…" at bounding box center [421, 191] width 713 height 338
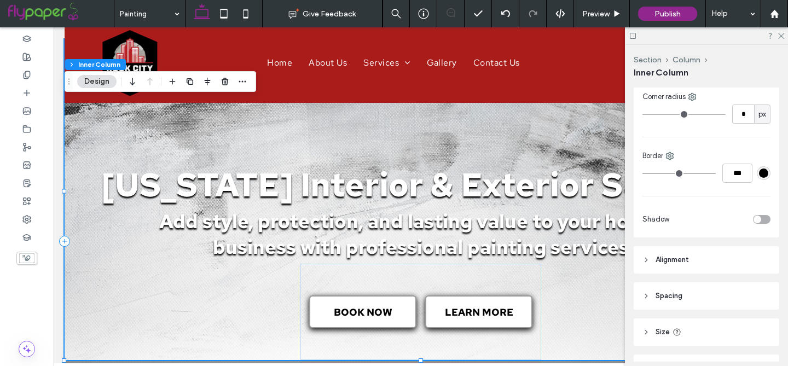
scroll to position [354, 0]
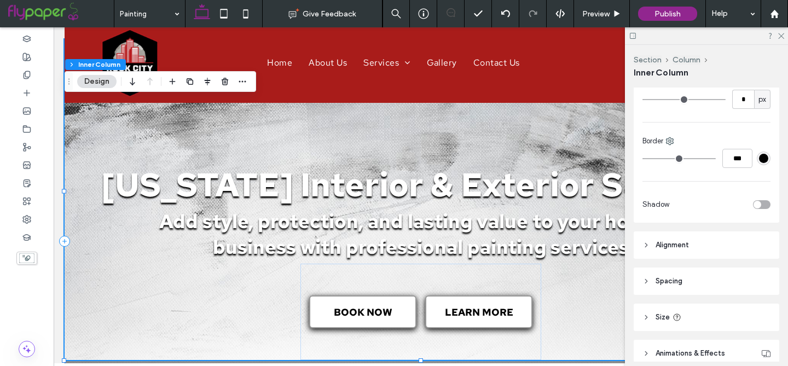
click at [679, 251] on header "Alignment" at bounding box center [707, 245] width 146 height 27
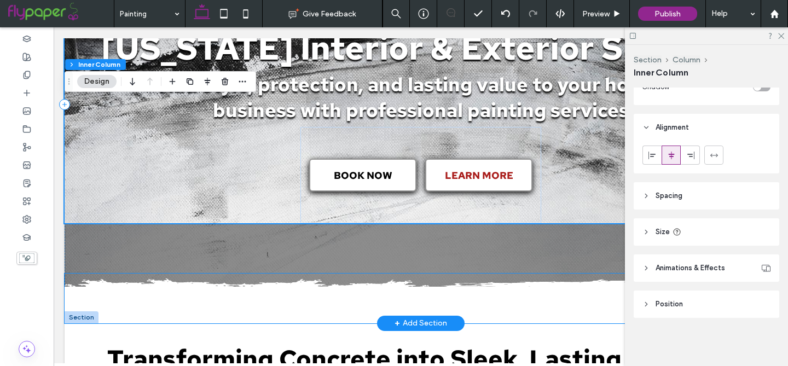
scroll to position [155, 0]
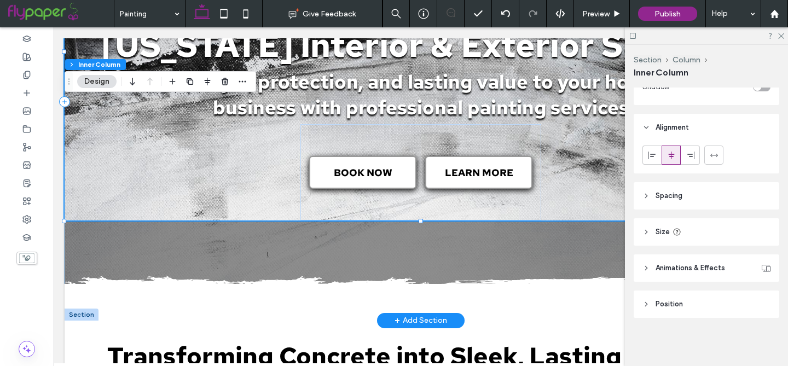
click at [471, 250] on div "[US_STATE] Interior & Exterior Services Add style, protection, and lasting valu…" at bounding box center [421, 102] width 713 height 438
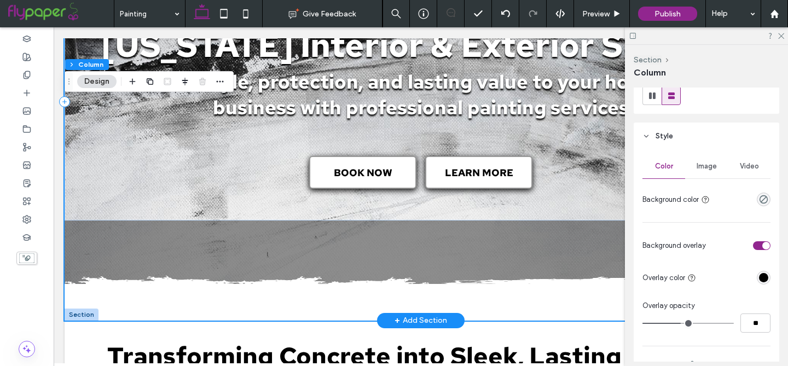
scroll to position [0, 3]
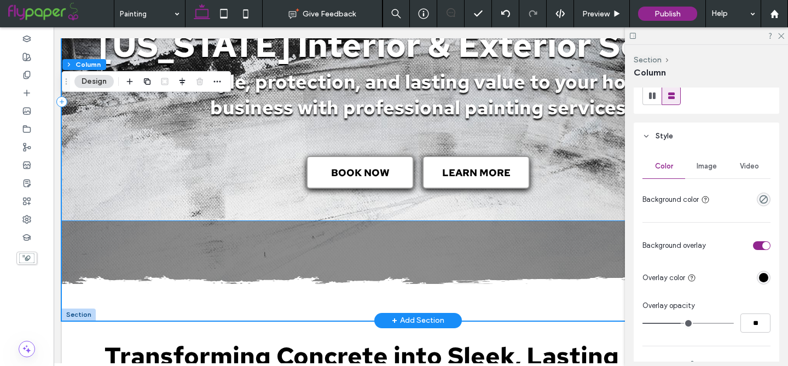
click at [578, 180] on div "[US_STATE] Interior & Exterior Services Add style, protection, and lasting valu…" at bounding box center [418, 52] width 713 height 338
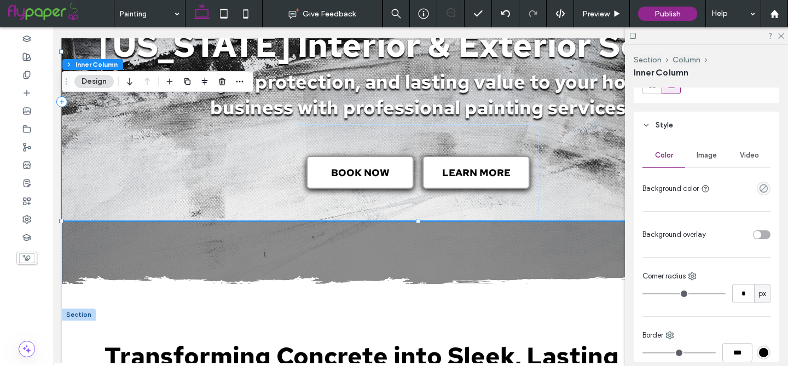
scroll to position [160, 0]
click at [758, 234] on div "toggle" at bounding box center [758, 234] width 8 height 8
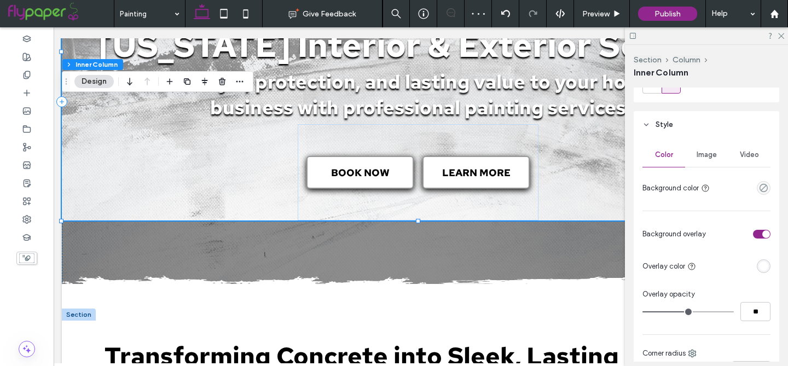
click at [765, 271] on div "rgba(255, 255, 255, 1)" at bounding box center [764, 266] width 14 height 14
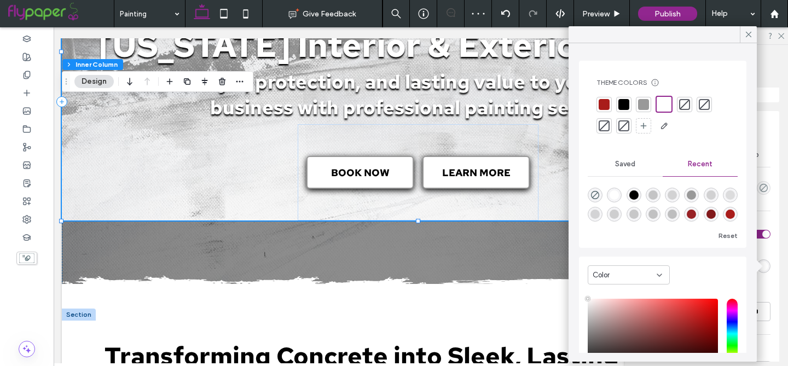
click at [623, 102] on div at bounding box center [624, 104] width 11 height 11
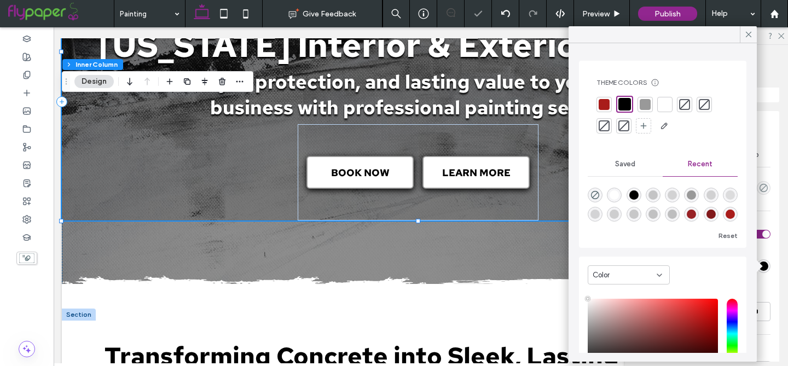
type input "**"
click at [744, 36] on icon at bounding box center [749, 35] width 10 height 10
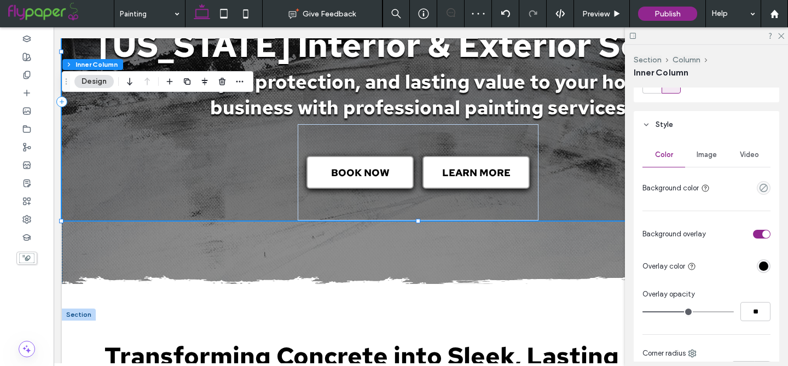
type input "**"
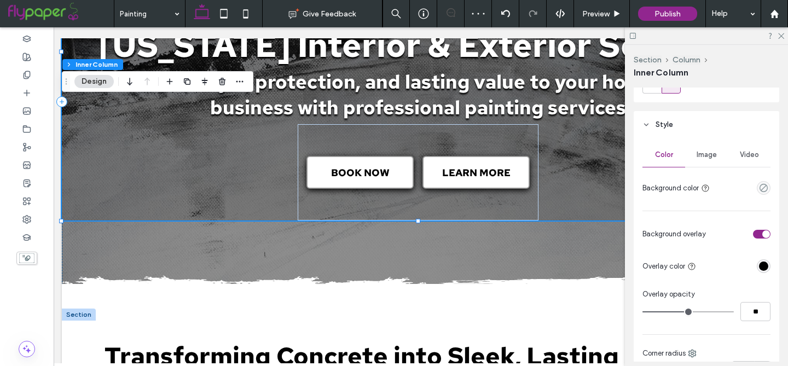
type input "**"
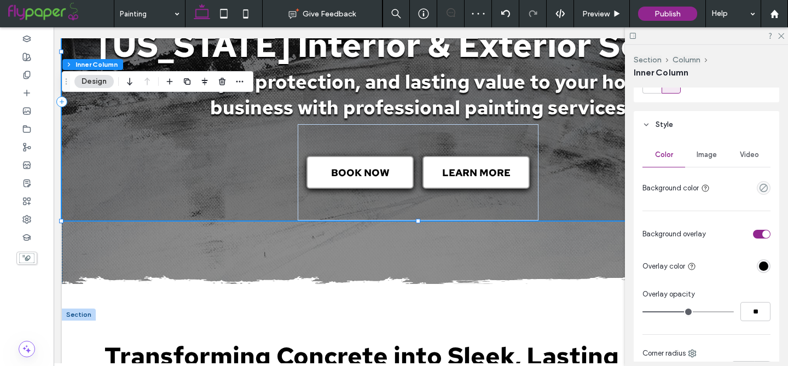
type input "**"
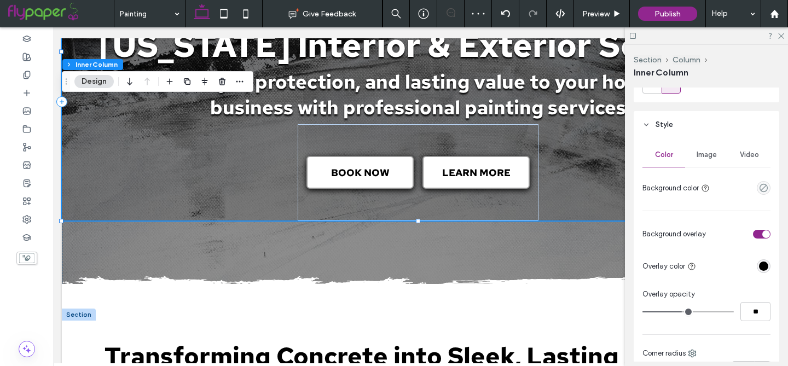
type input "**"
drag, startPoint x: 687, startPoint y: 311, endPoint x: 680, endPoint y: 311, distance: 6.6
type input "**"
click at [680, 311] on input "range" at bounding box center [688, 311] width 91 height 1
type input "**"
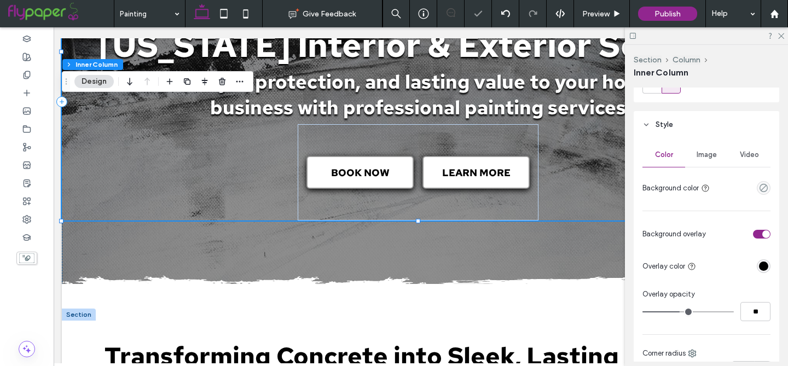
type input "**"
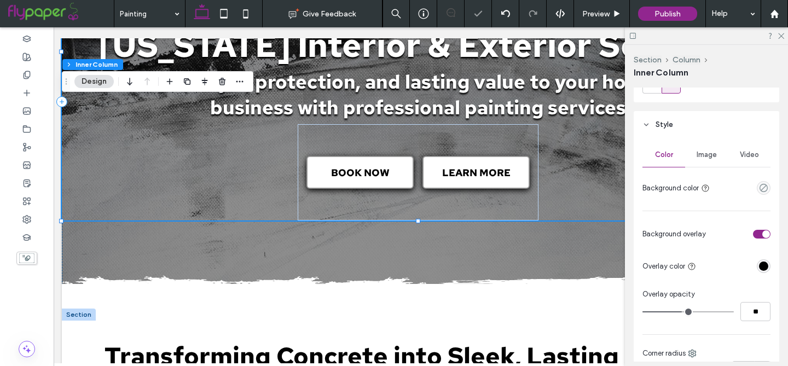
type input "**"
click at [682, 311] on input "range" at bounding box center [688, 311] width 91 height 1
type input "**"
click at [603, 11] on span "Preview" at bounding box center [595, 13] width 27 height 9
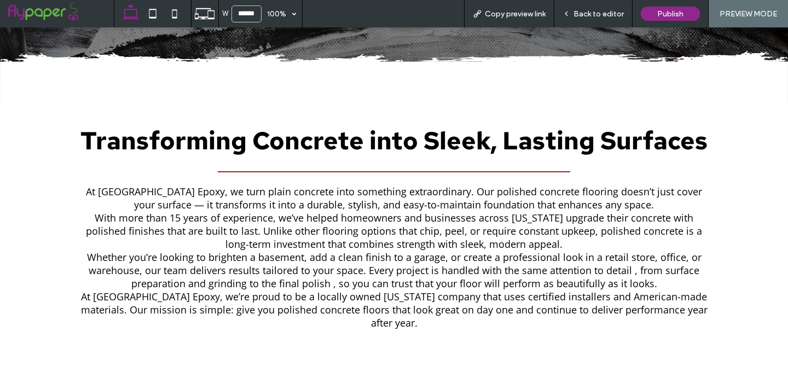
scroll to position [369, 0]
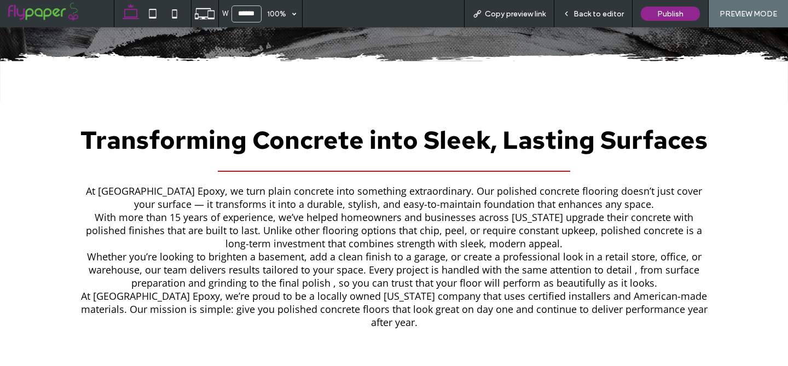
click at [630, 139] on span "Transforming Concrete into Sleek, Lasting Surfaces" at bounding box center [393, 140] width 627 height 33
click at [633, 152] on span "Transforming Concrete into Sleek, Lasting Surfaces" at bounding box center [393, 140] width 627 height 33
click at [629, 141] on span "Transforming Concrete into Sleek, Lasting Surfaces" at bounding box center [393, 140] width 627 height 33
click at [598, 13] on span "Back to editor" at bounding box center [599, 13] width 50 height 9
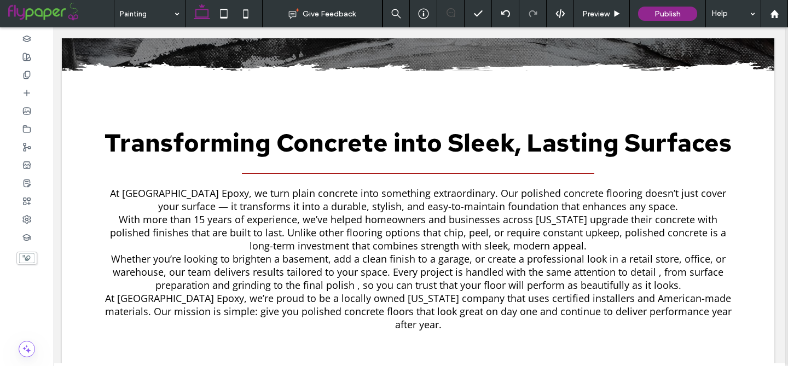
scroll to position [380, 0]
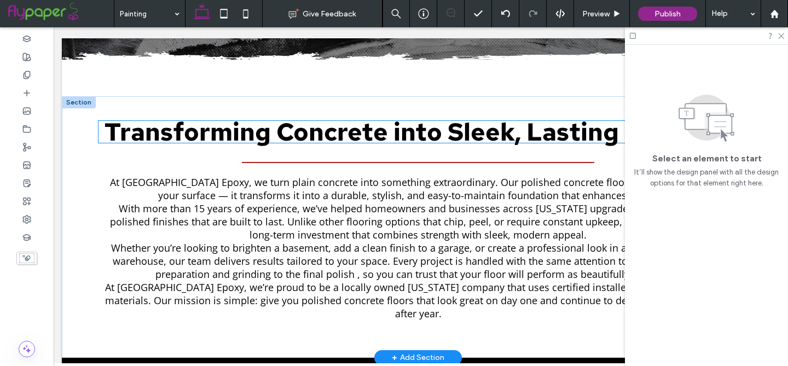
click at [402, 132] on span "Transforming Concrete into Sleek, Lasting Surfaces" at bounding box center [418, 132] width 627 height 33
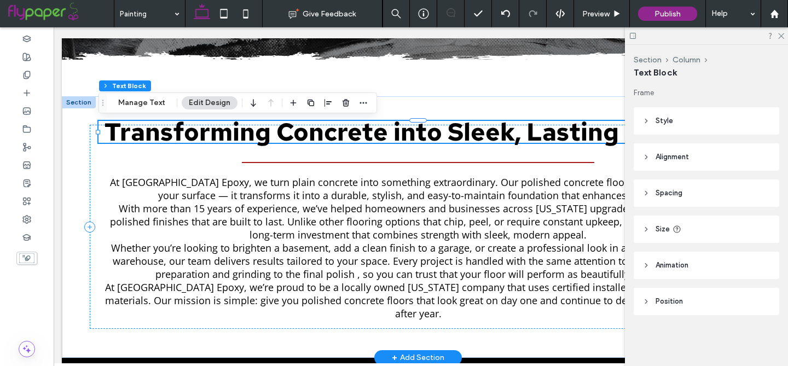
click at [402, 132] on span "Transforming Concrete into Sleek, Lasting Surfaces" at bounding box center [418, 132] width 627 height 33
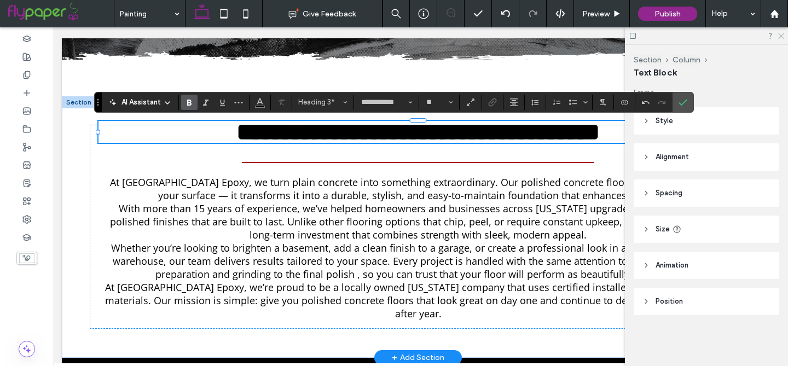
click at [779, 36] on icon at bounding box center [780, 35] width 7 height 7
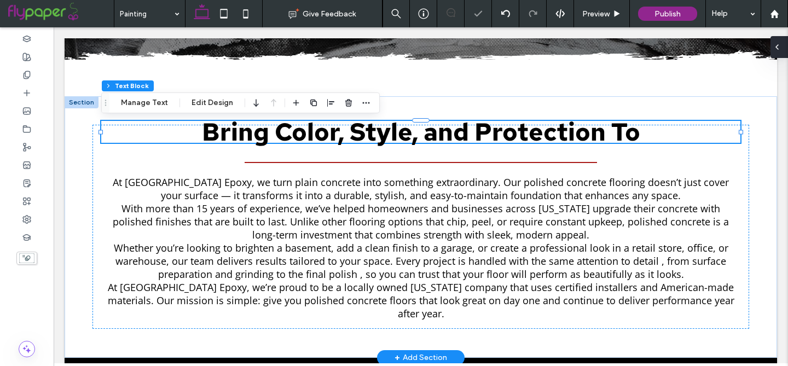
scroll to position [0, 0]
click at [659, 131] on h3 "Bring Color, Style, and Protection To" at bounding box center [420, 132] width 639 height 22
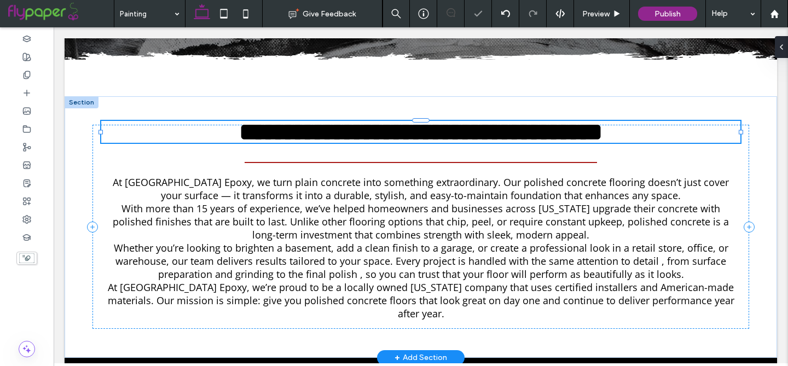
type input "**********"
type input "**"
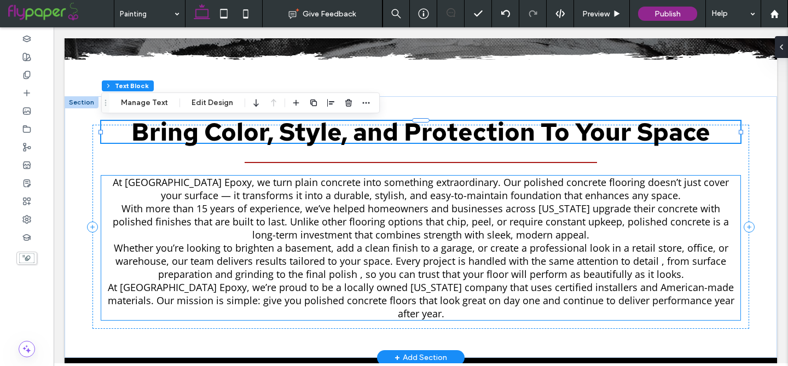
click at [333, 241] on span "With more than 15 years of experience, we’ve helped homeowners and businesses a…" at bounding box center [421, 221] width 616 height 39
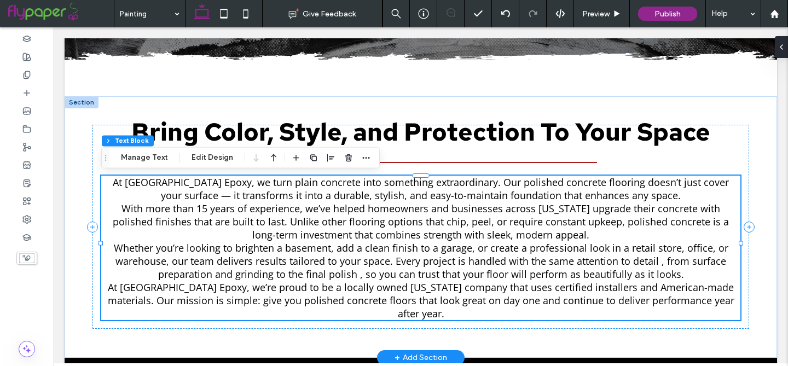
click at [333, 241] on span "With more than 15 years of experience, we’ve helped homeowners and businesses a…" at bounding box center [421, 221] width 616 height 39
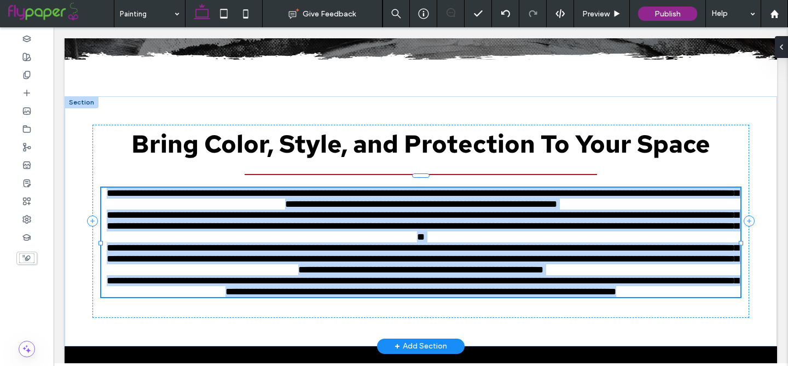
type input "*********"
type input "**"
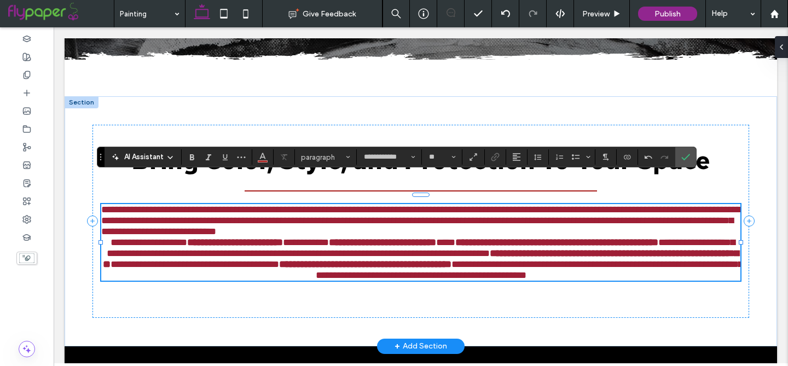
type input "*********"
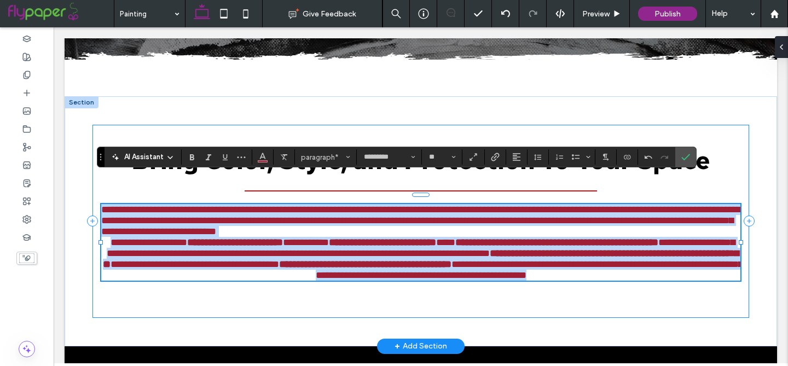
drag, startPoint x: 708, startPoint y: 282, endPoint x: 94, endPoint y: 196, distance: 620.8
click at [94, 196] on div "**********" at bounding box center [421, 221] width 657 height 193
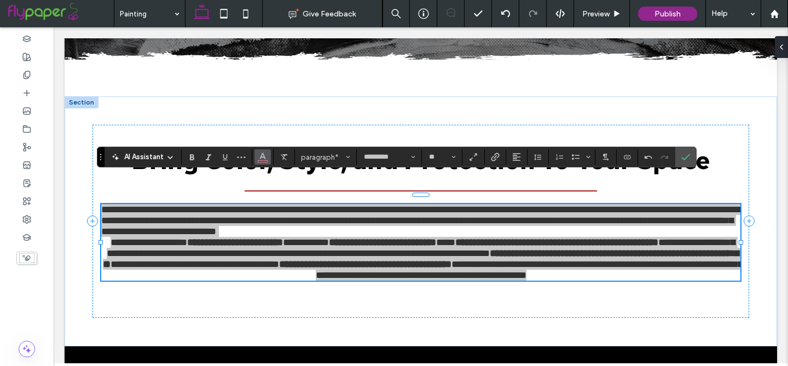
click at [260, 159] on icon "Color" at bounding box center [262, 156] width 9 height 9
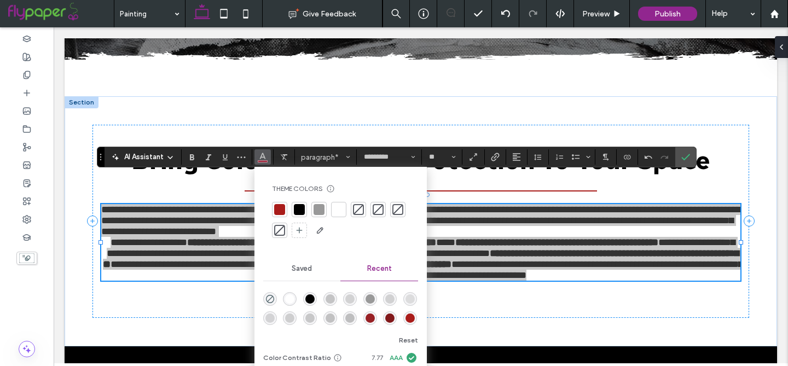
click at [299, 211] on div at bounding box center [299, 209] width 11 height 11
click at [190, 161] on icon "Bold" at bounding box center [192, 157] width 9 height 9
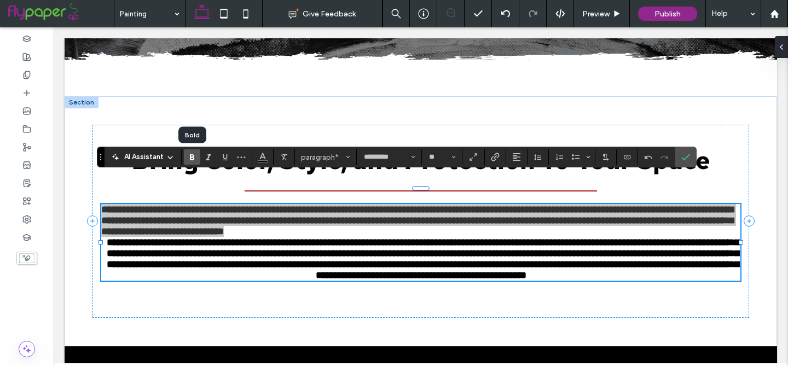
click at [190, 161] on icon "Bold" at bounding box center [192, 157] width 9 height 9
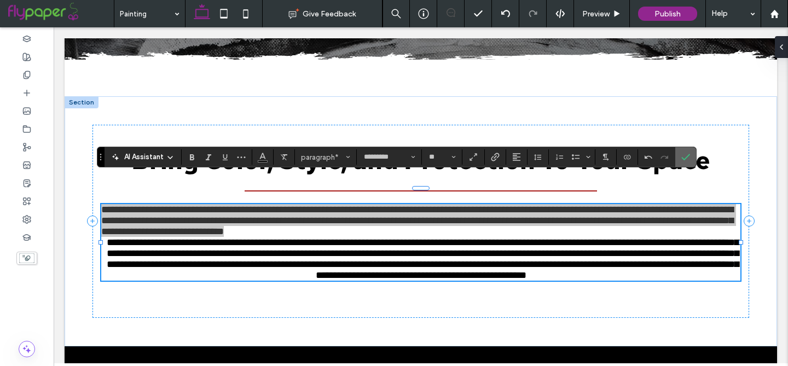
click at [686, 159] on icon "Confirm" at bounding box center [686, 157] width 9 height 9
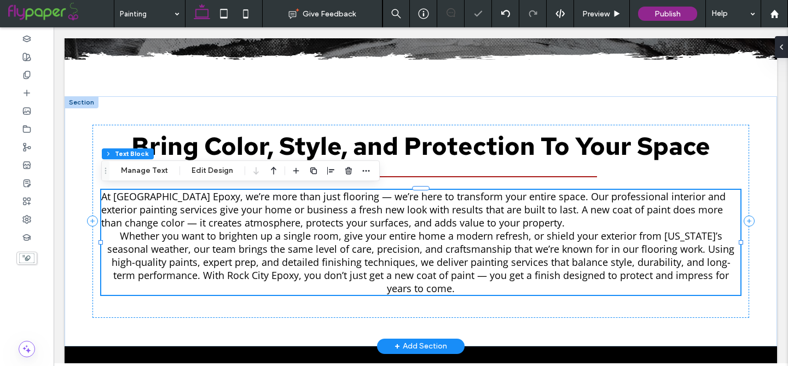
click at [334, 201] on span "At [GEOGRAPHIC_DATA] Epoxy, we’re more than just flooring — we’re here to trans…" at bounding box center [413, 209] width 625 height 39
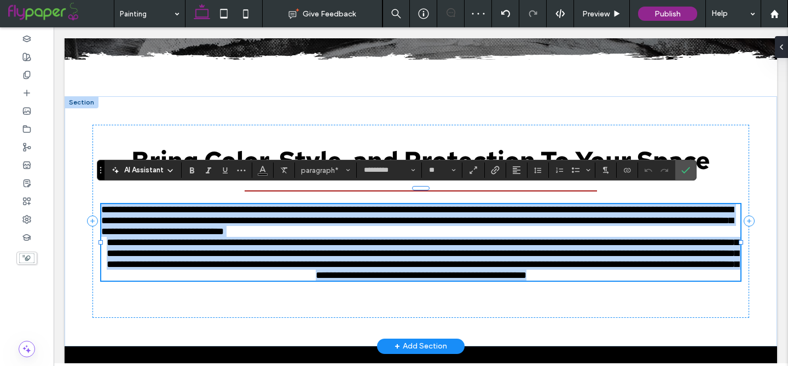
click at [334, 205] on span "**********" at bounding box center [417, 221] width 632 height 32
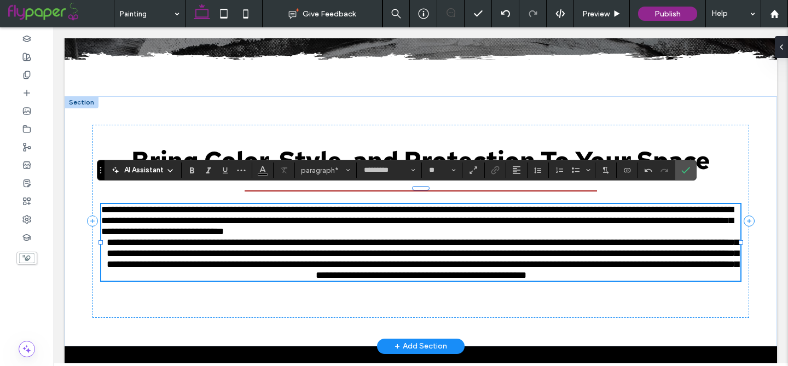
click at [738, 212] on p "**********" at bounding box center [420, 220] width 639 height 33
click at [456, 278] on span "**********" at bounding box center [423, 259] width 632 height 43
click at [689, 164] on span "Confirm" at bounding box center [686, 170] width 9 height 19
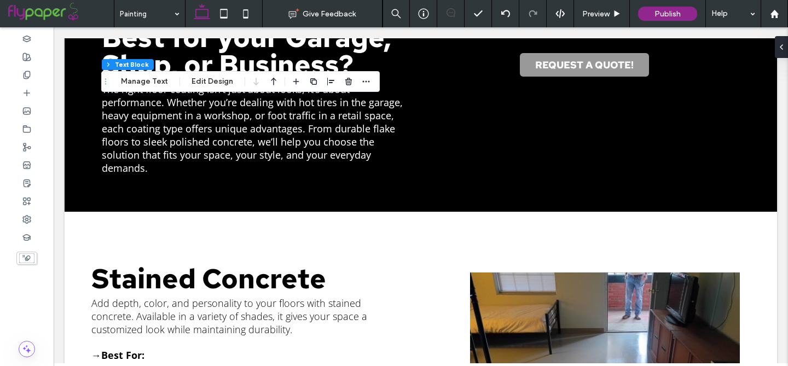
scroll to position [770, 0]
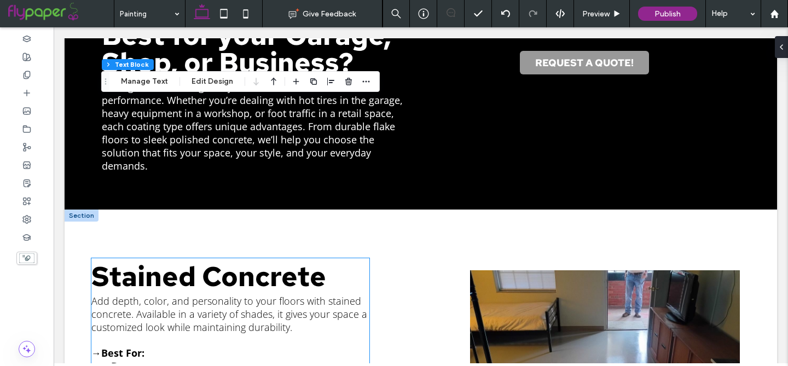
click at [235, 274] on span "Stained Concrete" at bounding box center [208, 276] width 235 height 36
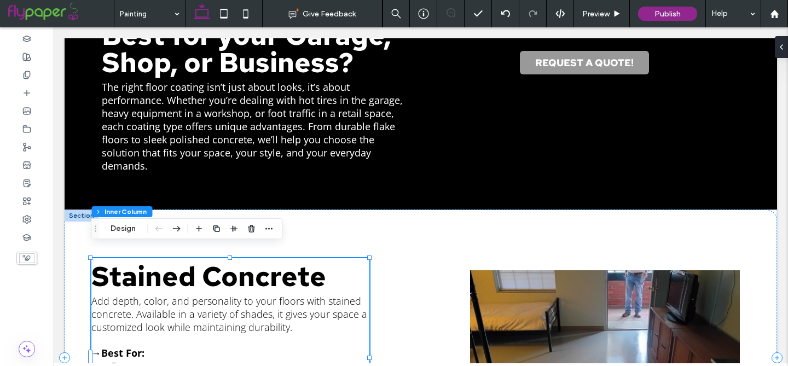
click at [235, 267] on span "Stained Concrete" at bounding box center [208, 276] width 235 height 36
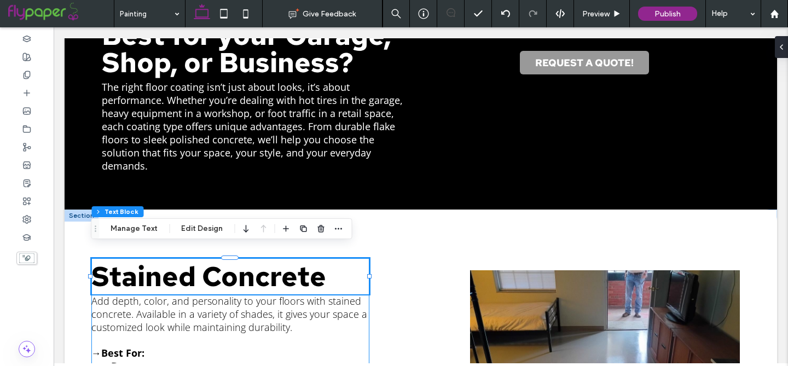
click at [235, 267] on span "Stained Concrete" at bounding box center [208, 276] width 235 height 36
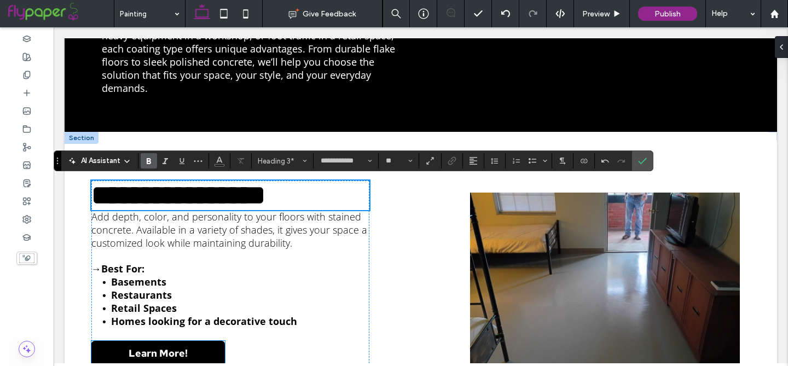
scroll to position [850, 0]
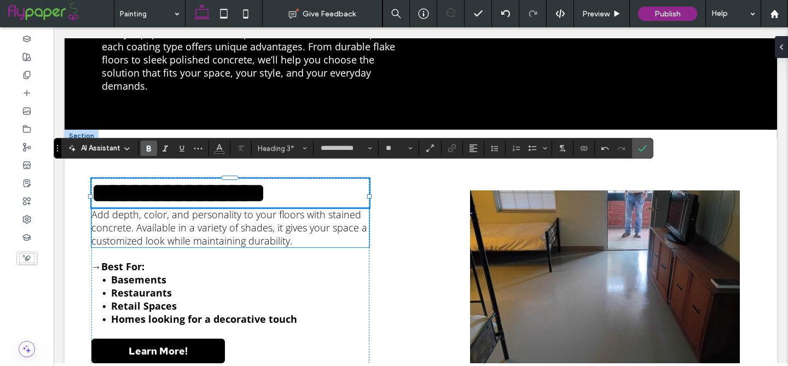
click at [180, 229] on span "Add depth, color, and personality to your floors with stained concrete. Availab…" at bounding box center [229, 227] width 276 height 39
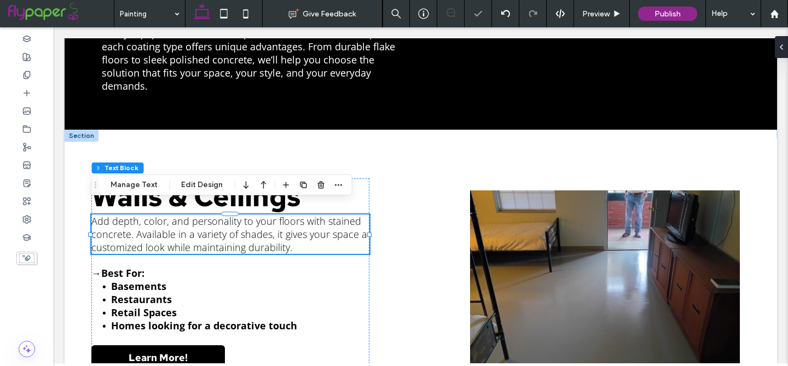
click at [180, 229] on span "Add depth, color, and personality to your floors with stained concrete. Availab…" at bounding box center [229, 234] width 276 height 39
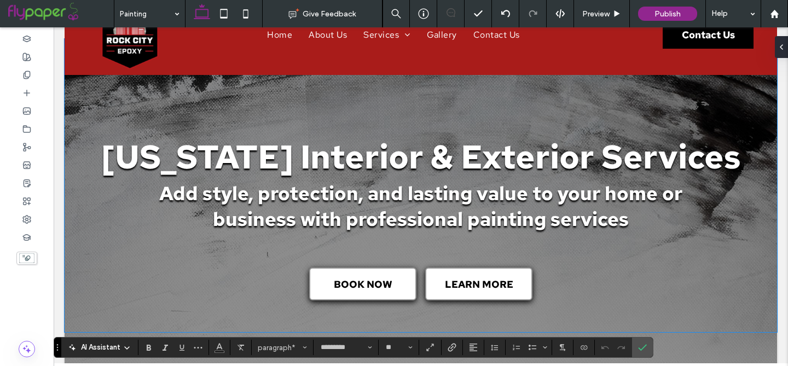
scroll to position [52, 0]
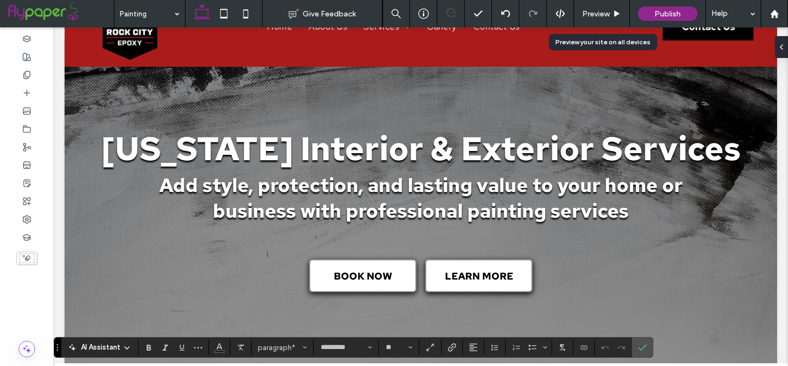
click at [607, 13] on span "Preview" at bounding box center [595, 13] width 27 height 9
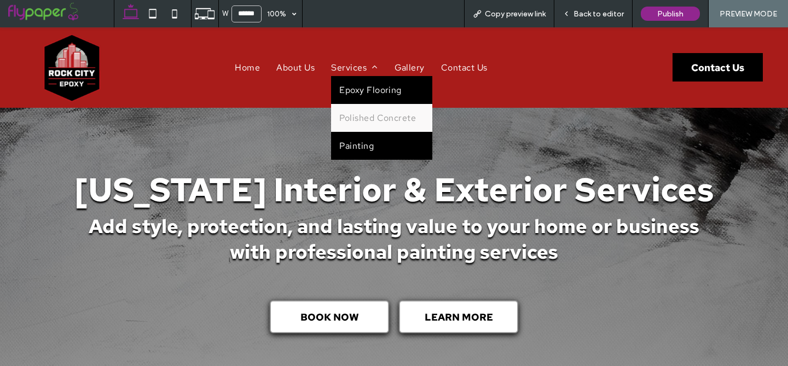
click at [347, 95] on span "Epoxy Flooring" at bounding box center [370, 89] width 62 height 11
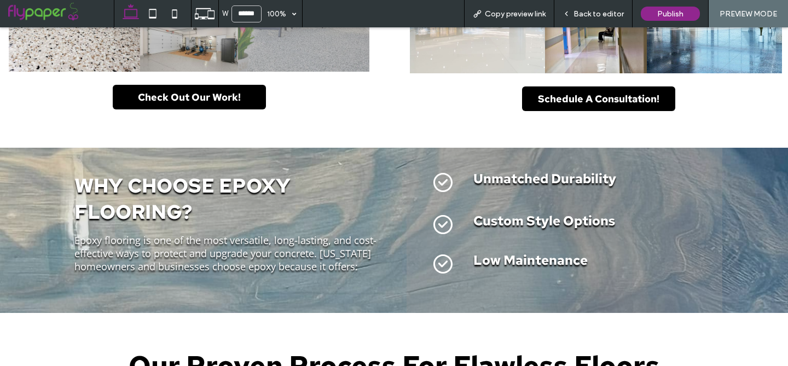
scroll to position [2325, 0]
